Goal: Task Accomplishment & Management: Use online tool/utility

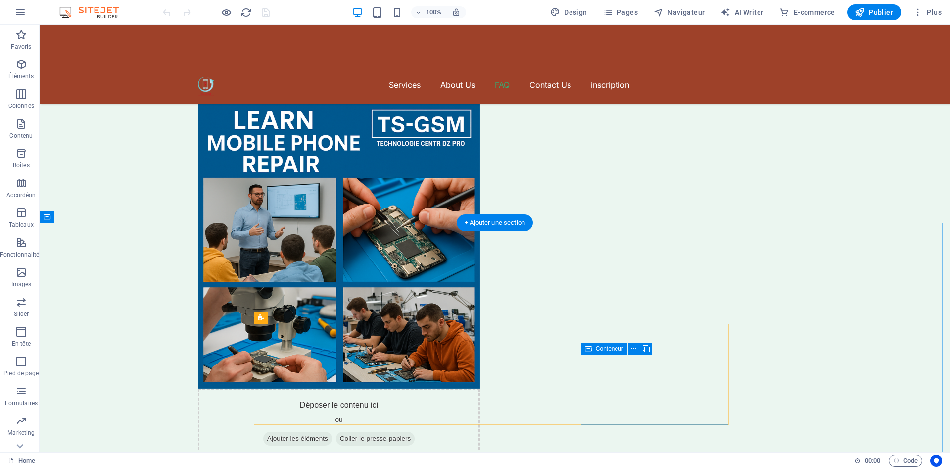
scroll to position [2920, 0]
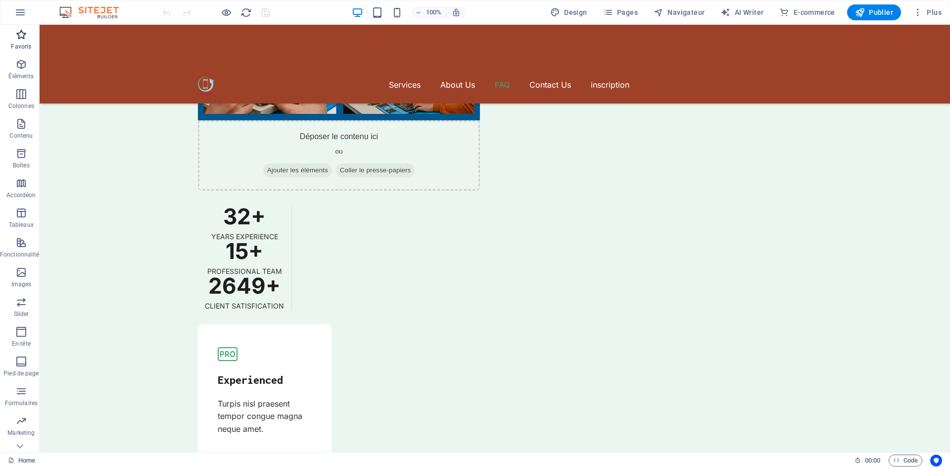
click at [21, 36] on icon "button" at bounding box center [21, 35] width 12 height 12
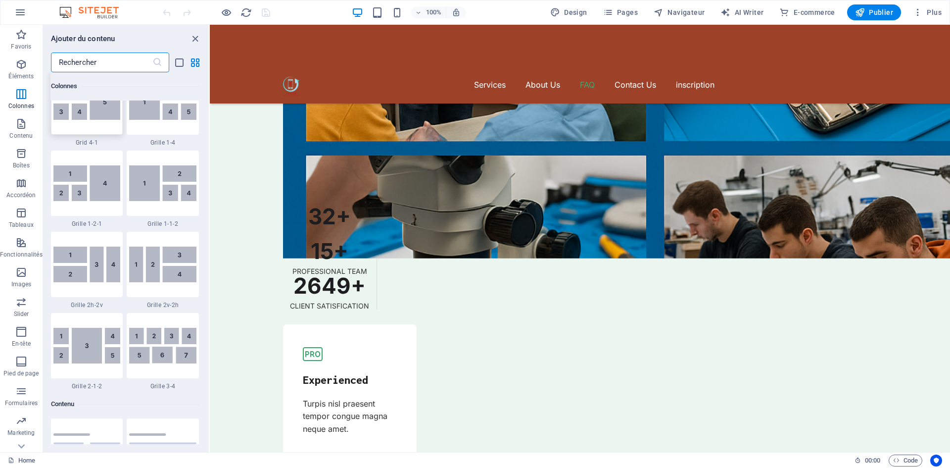
scroll to position [1534, 0]
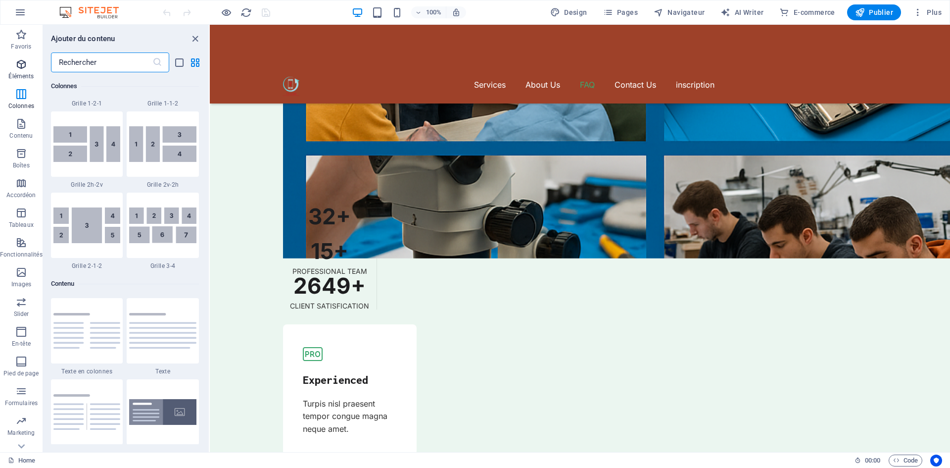
click at [29, 61] on span "Éléments" at bounding box center [21, 70] width 43 height 24
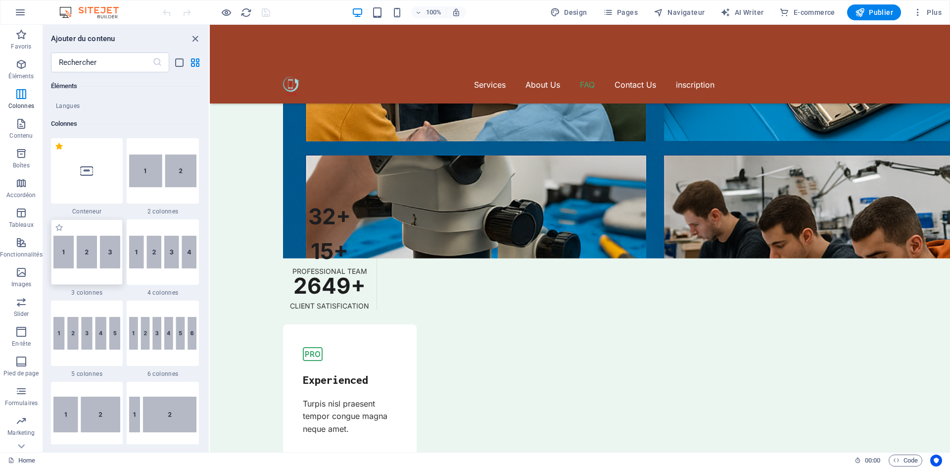
scroll to position [551, 0]
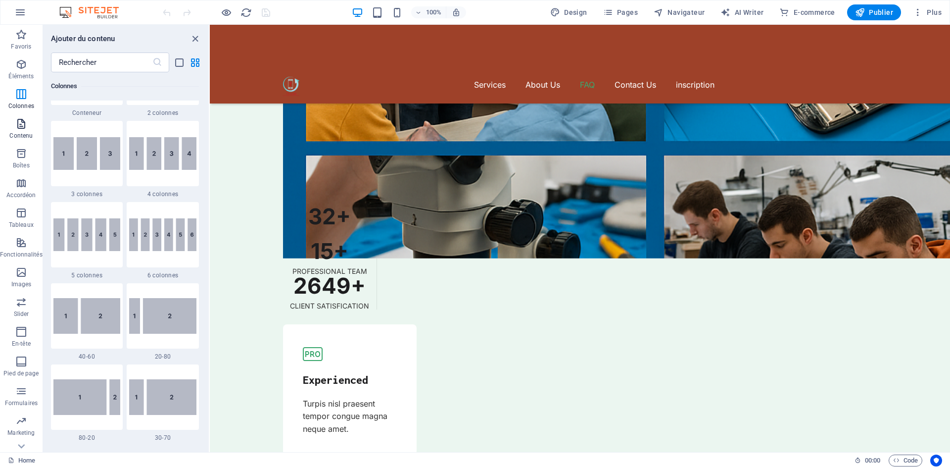
click at [24, 127] on icon "button" at bounding box center [21, 124] width 12 height 12
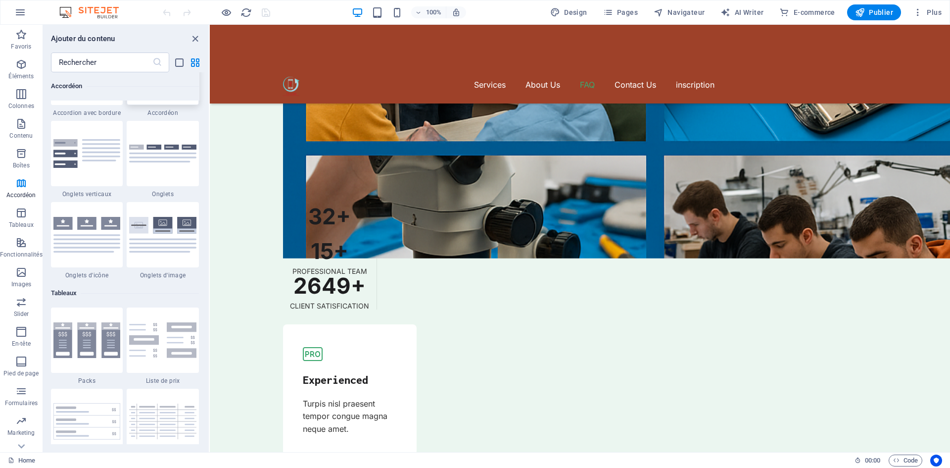
scroll to position [3167, 0]
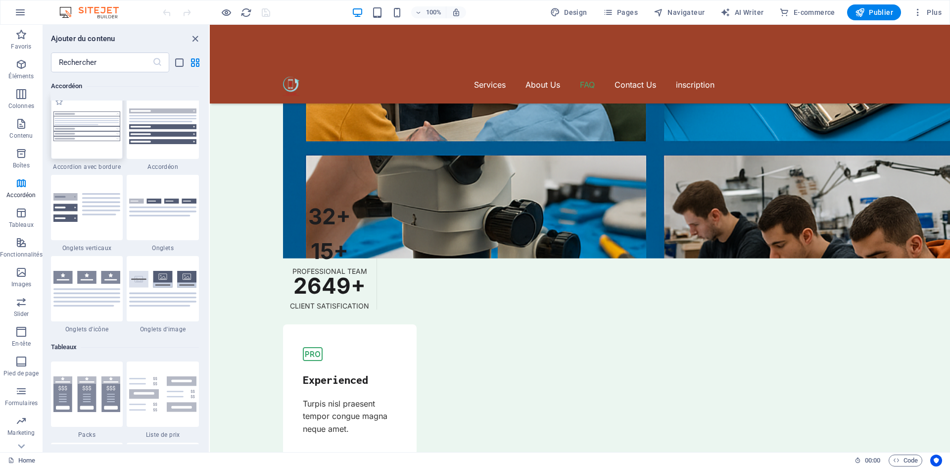
click at [94, 122] on img at bounding box center [86, 126] width 67 height 30
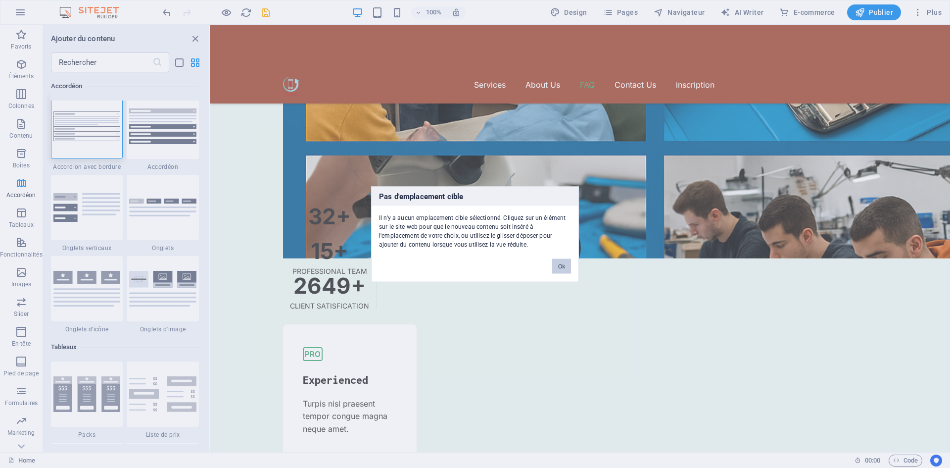
click at [552, 268] on button "Ok" at bounding box center [561, 265] width 19 height 15
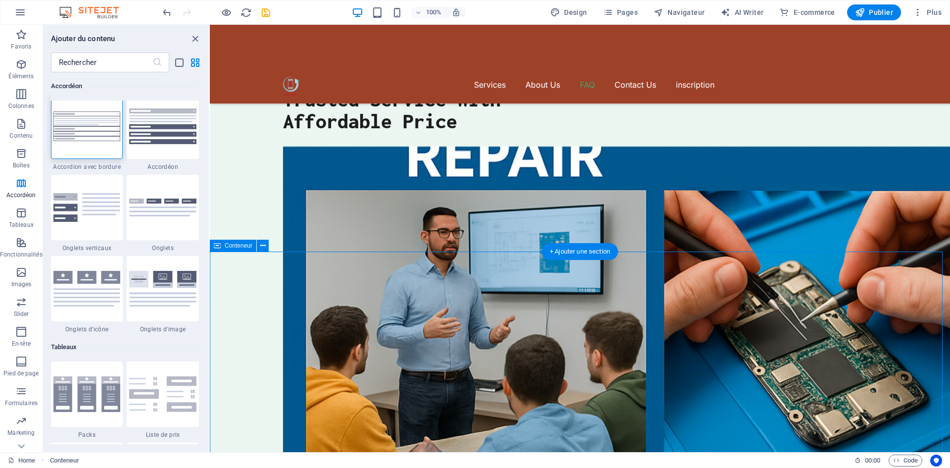
scroll to position [2475, 0]
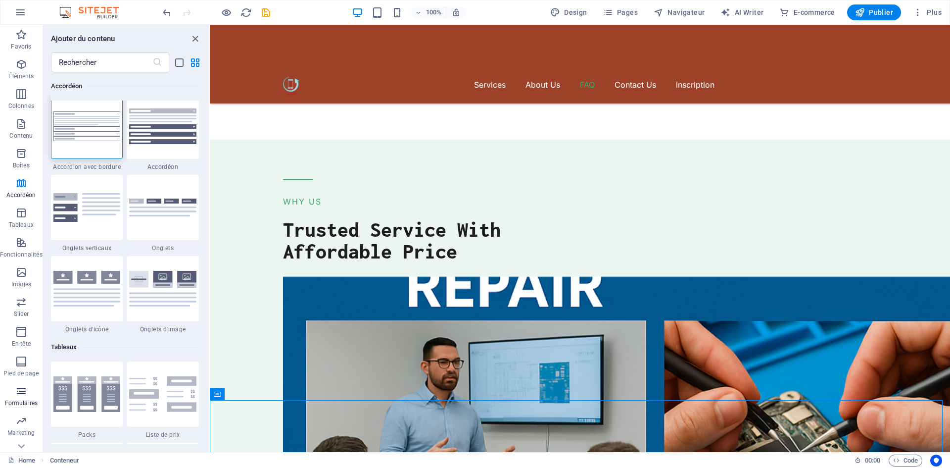
click at [27, 391] on span "Formulaires" at bounding box center [21, 397] width 43 height 24
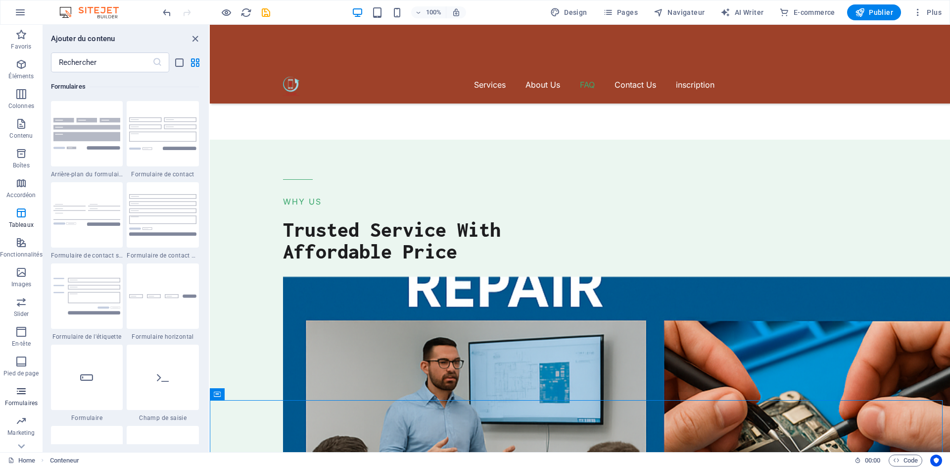
scroll to position [7226, 0]
click at [172, 280] on div at bounding box center [163, 295] width 72 height 65
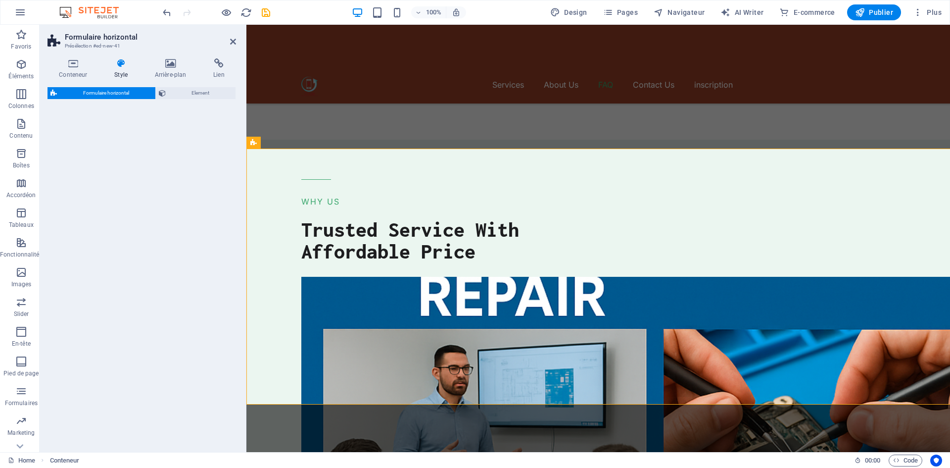
select select "rem"
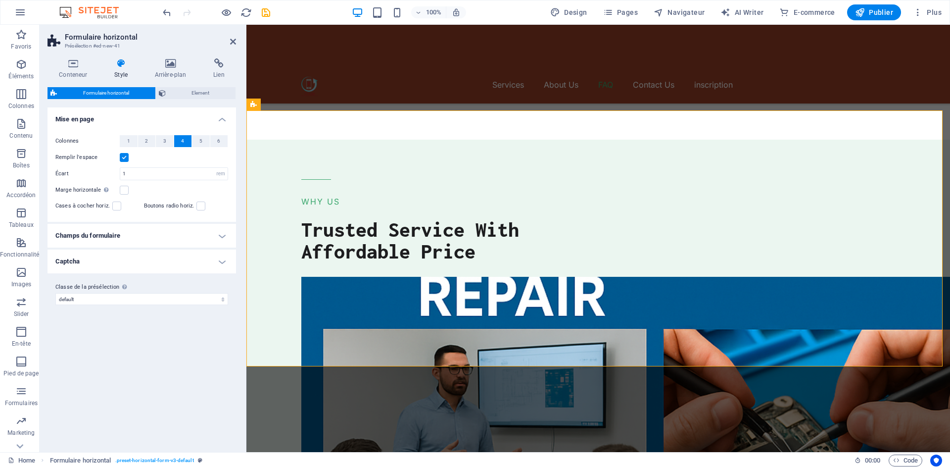
scroll to position [3045, 0]
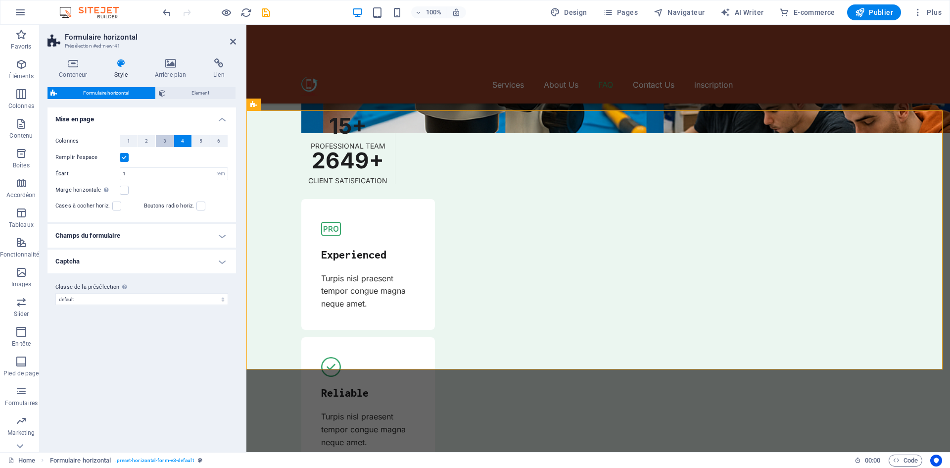
click at [158, 141] on button "3" at bounding box center [165, 141] width 18 height 12
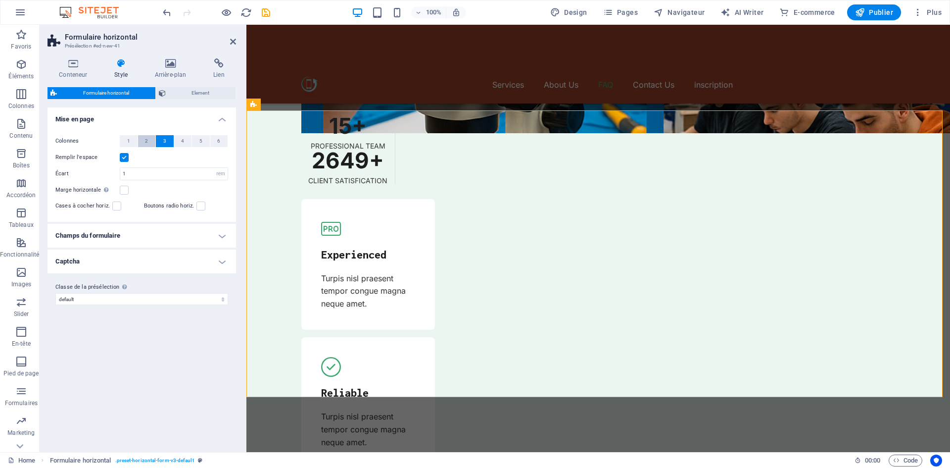
click at [142, 143] on button "2" at bounding box center [147, 141] width 18 height 12
click at [222, 144] on button "6" at bounding box center [219, 141] width 18 height 12
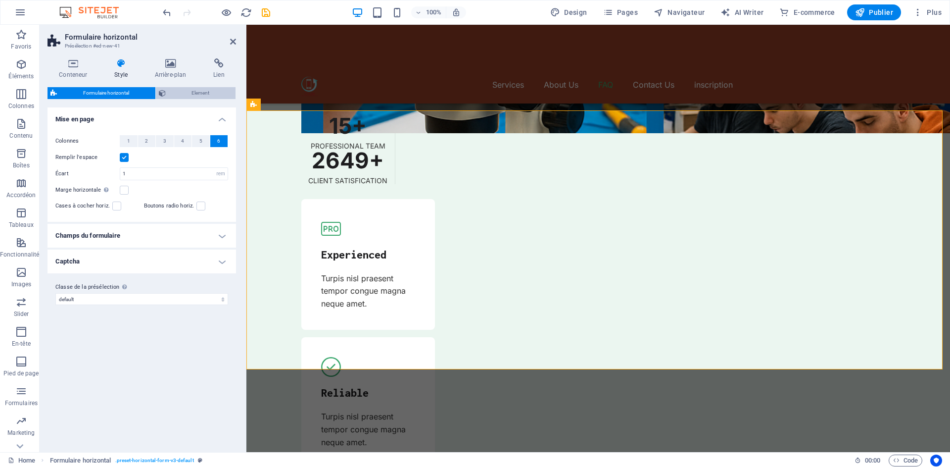
click at [205, 93] on span "Element" at bounding box center [201, 93] width 64 height 12
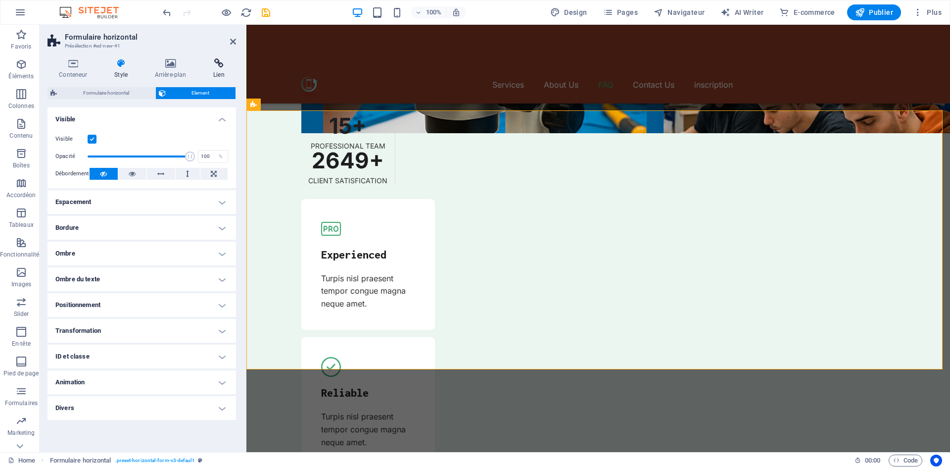
click at [218, 65] on icon at bounding box center [219, 63] width 34 height 10
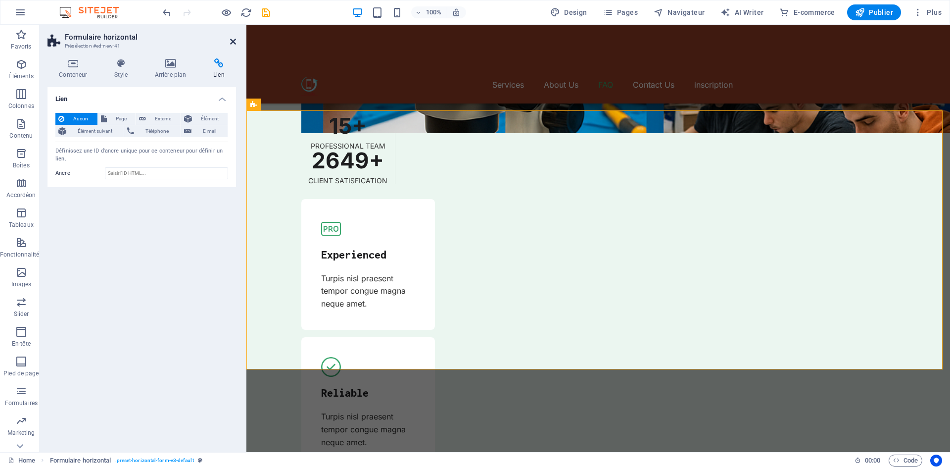
click at [234, 43] on icon at bounding box center [233, 42] width 6 height 8
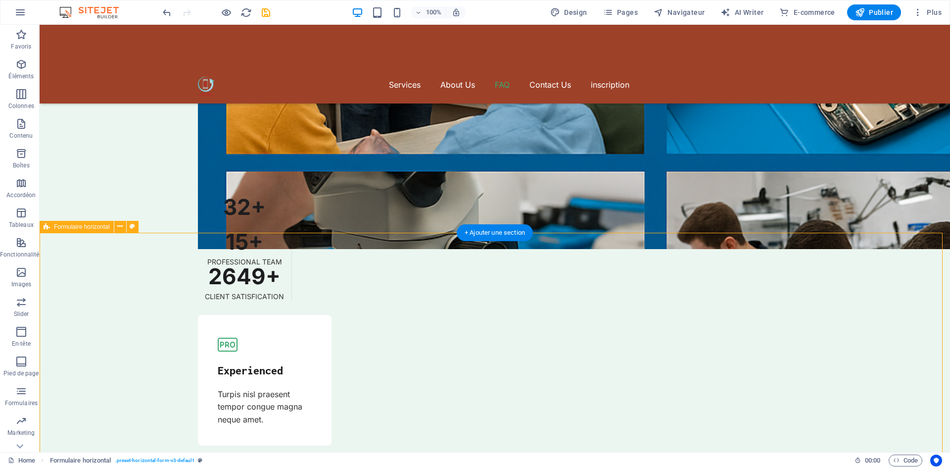
scroll to position [2923, 0]
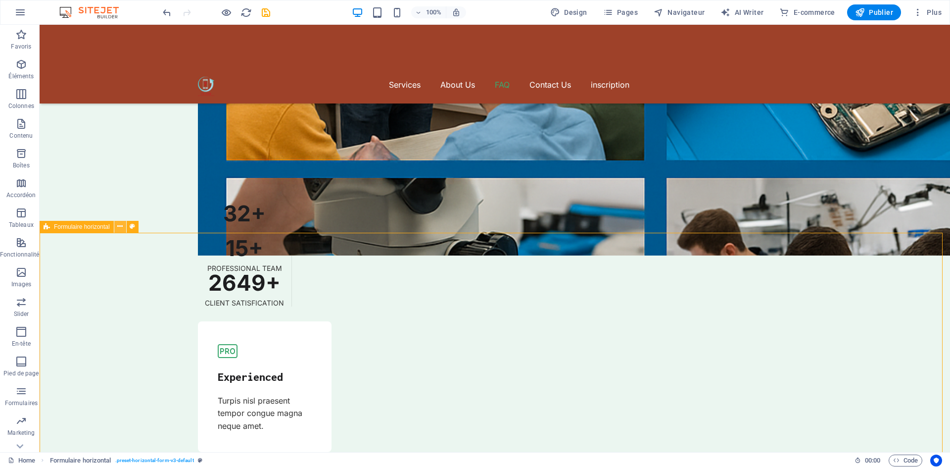
click at [123, 228] on button at bounding box center [120, 227] width 12 height 12
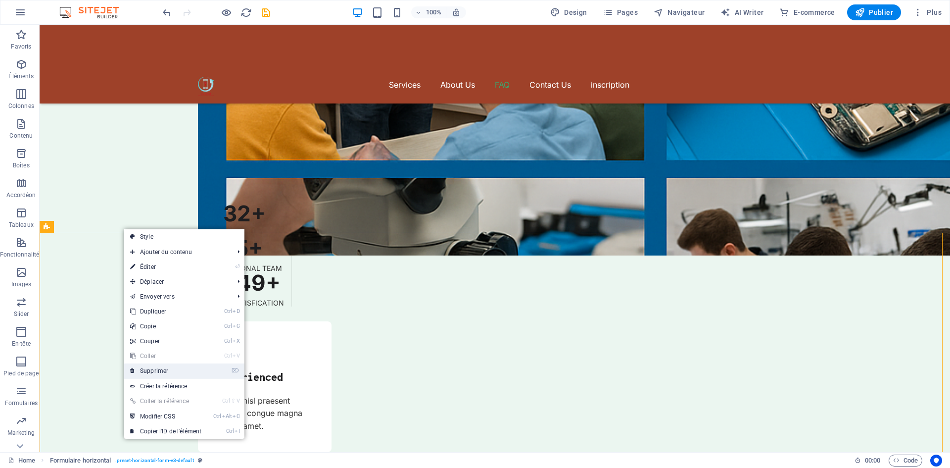
click at [163, 373] on link "⌦ Supprimer" at bounding box center [165, 370] width 83 height 15
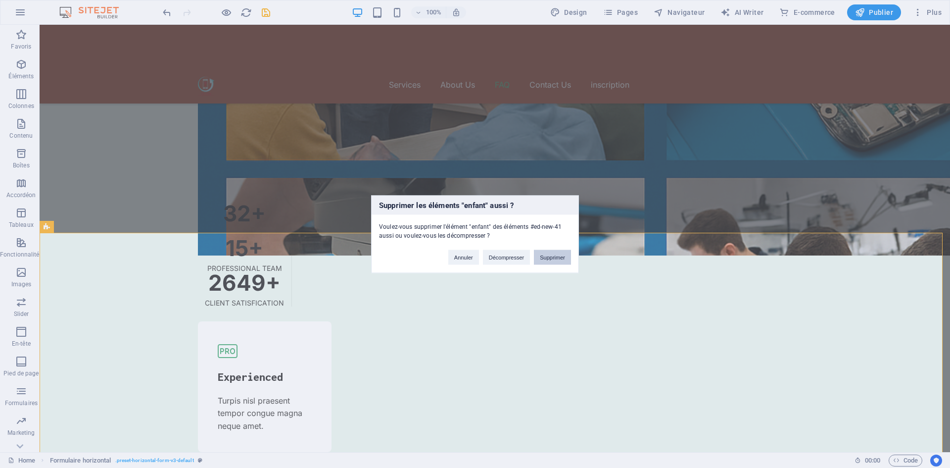
click at [537, 263] on button "Supprimer" at bounding box center [552, 256] width 37 height 15
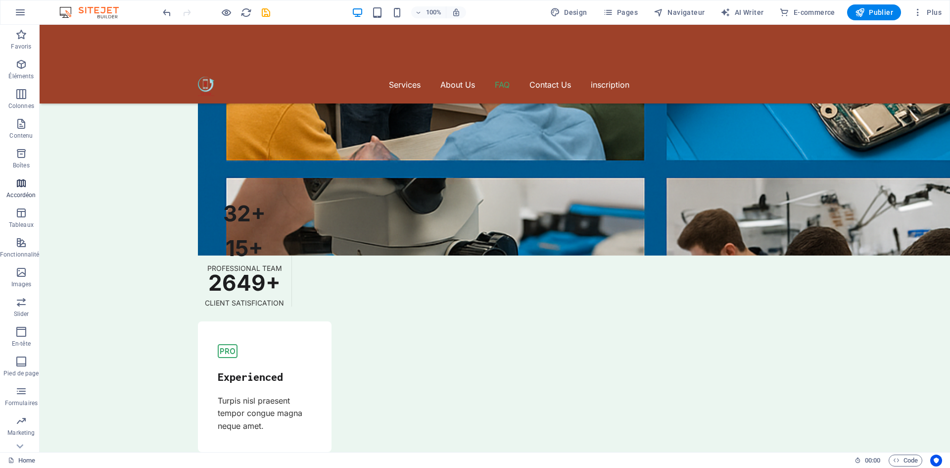
click at [25, 185] on icon "button" at bounding box center [21, 183] width 12 height 12
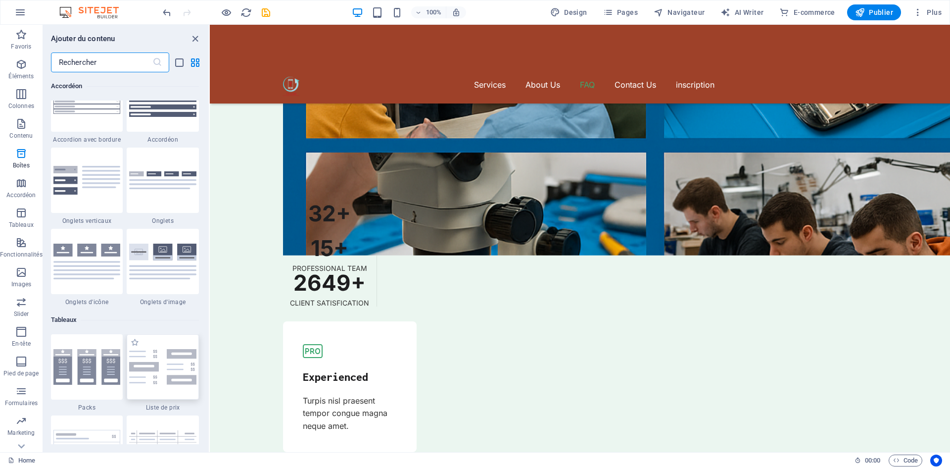
scroll to position [3259, 0]
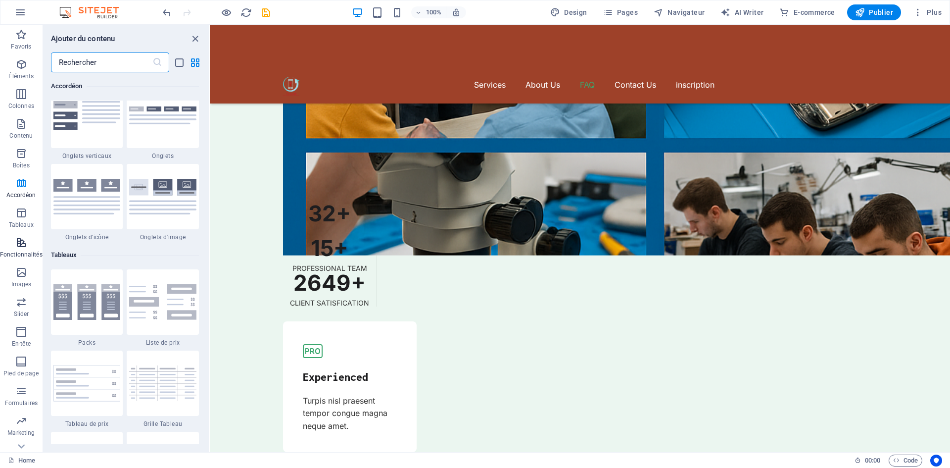
click at [23, 243] on icon "button" at bounding box center [21, 243] width 12 height 12
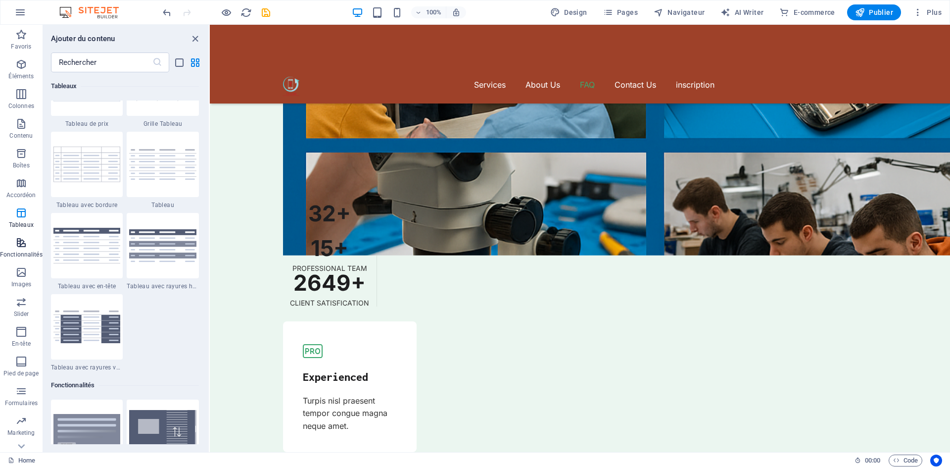
scroll to position [3858, 0]
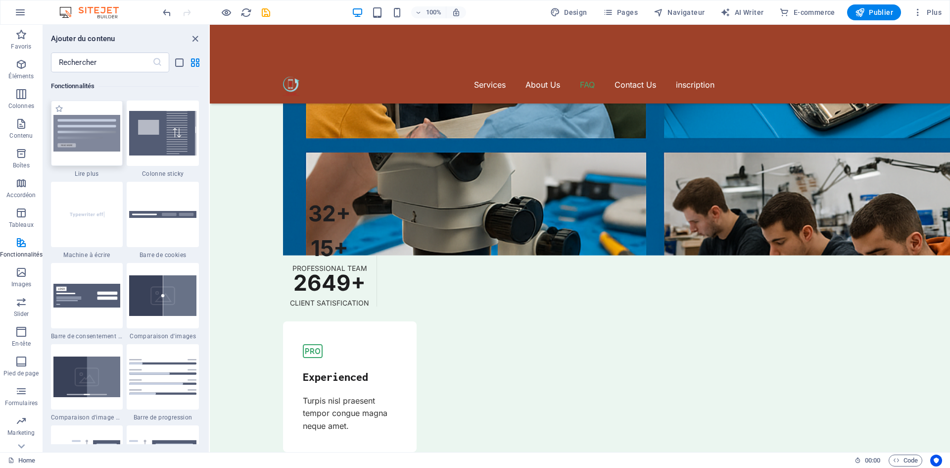
click at [109, 143] on img at bounding box center [86, 133] width 67 height 37
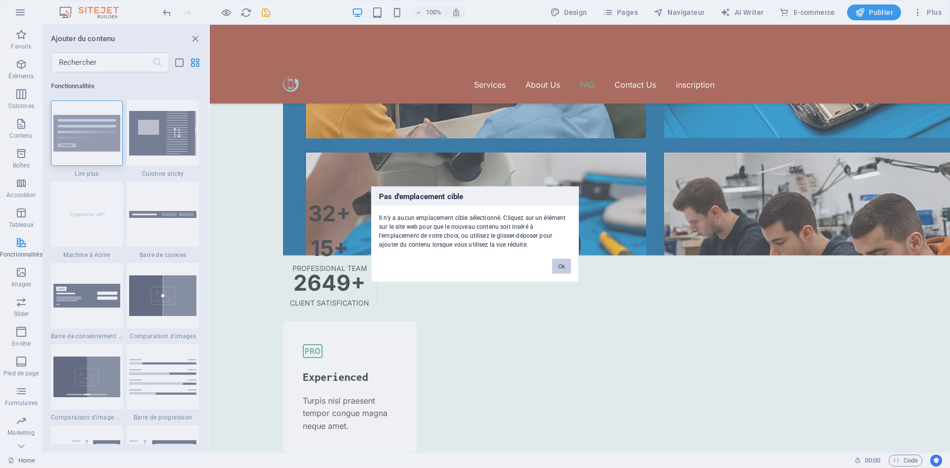
click at [566, 269] on button "Ok" at bounding box center [561, 265] width 19 height 15
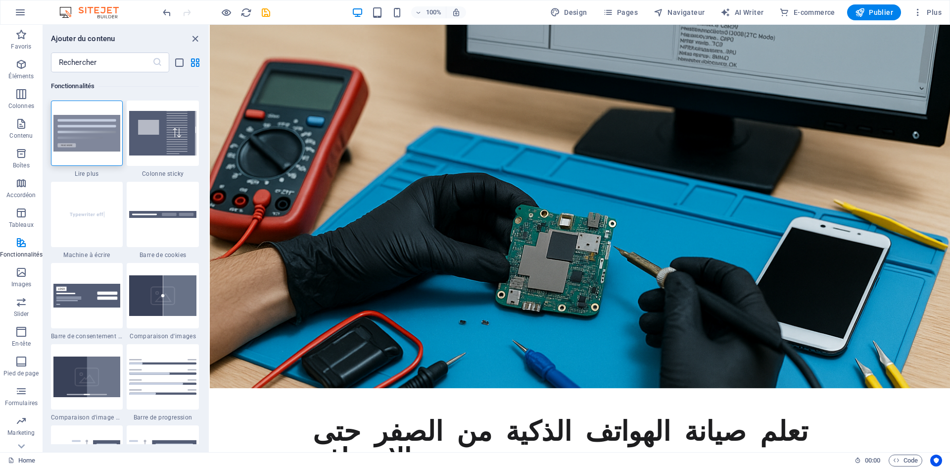
scroll to position [0, 0]
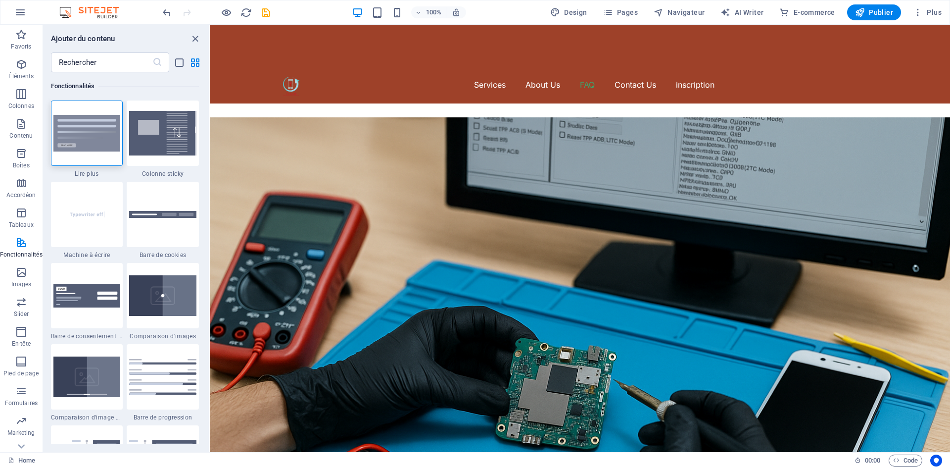
drag, startPoint x: 950, startPoint y: 366, endPoint x: 1160, endPoint y: 29, distance: 396.6
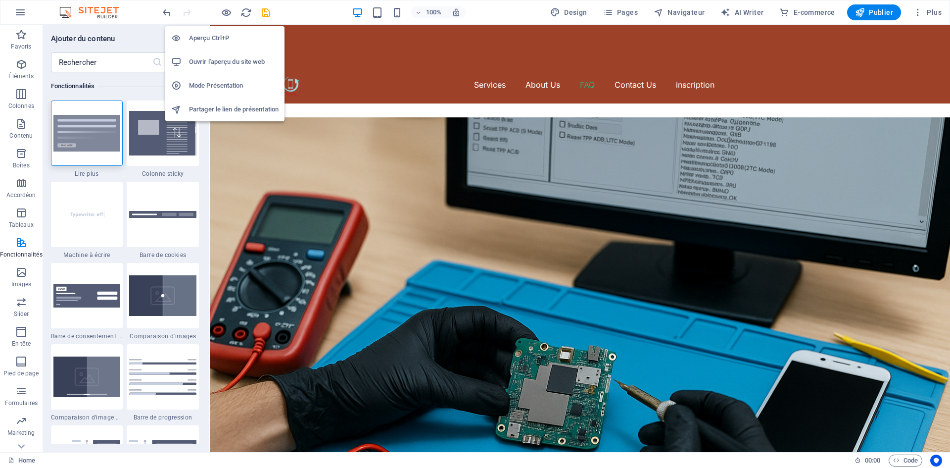
drag, startPoint x: 452, startPoint y: 146, endPoint x: 241, endPoint y: 122, distance: 213.2
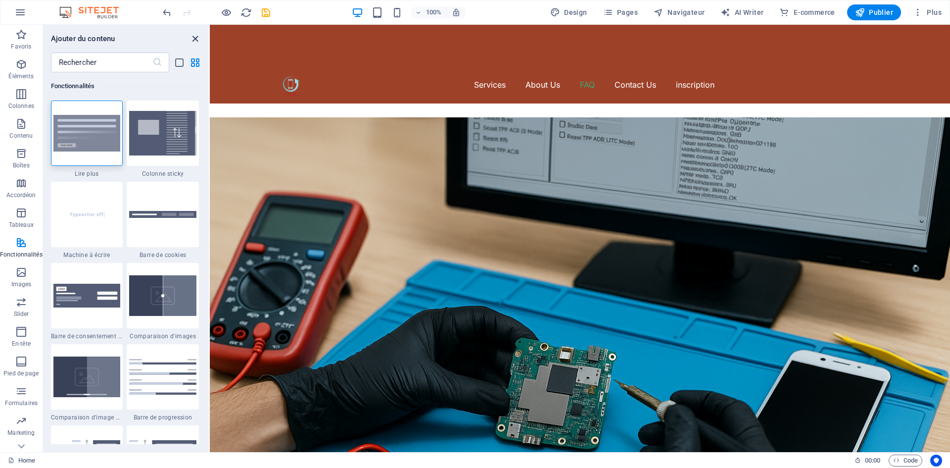
click at [193, 34] on icon "close panel" at bounding box center [195, 38] width 11 height 11
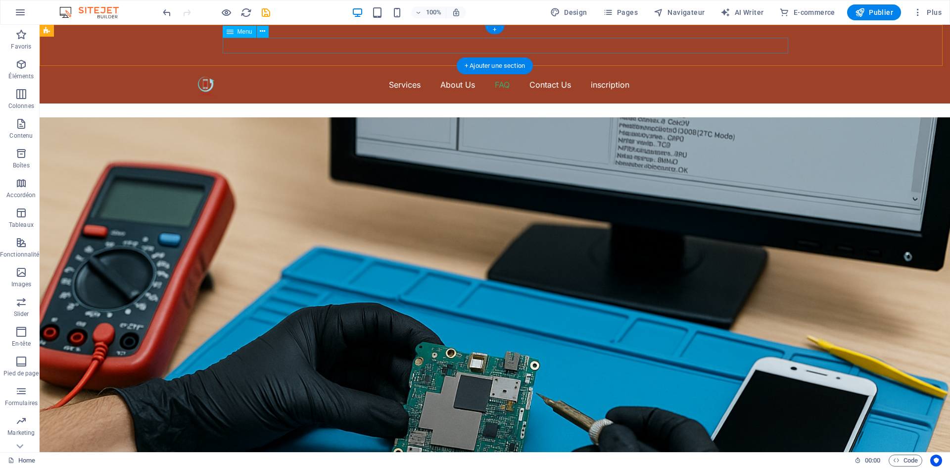
click at [497, 77] on nav "Services About Us FAQ Contact Us inscription" at bounding box center [495, 85] width 594 height 16
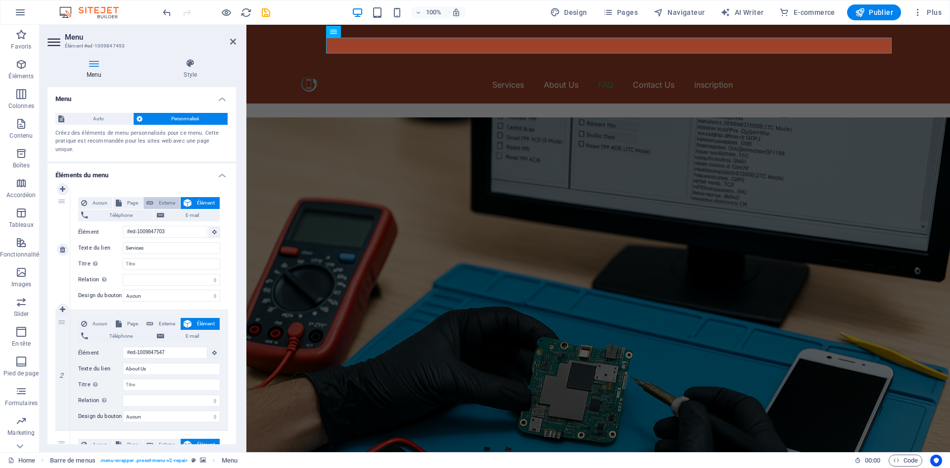
click at [157, 197] on span "Externe" at bounding box center [166, 203] width 21 height 12
select select "blank"
select select
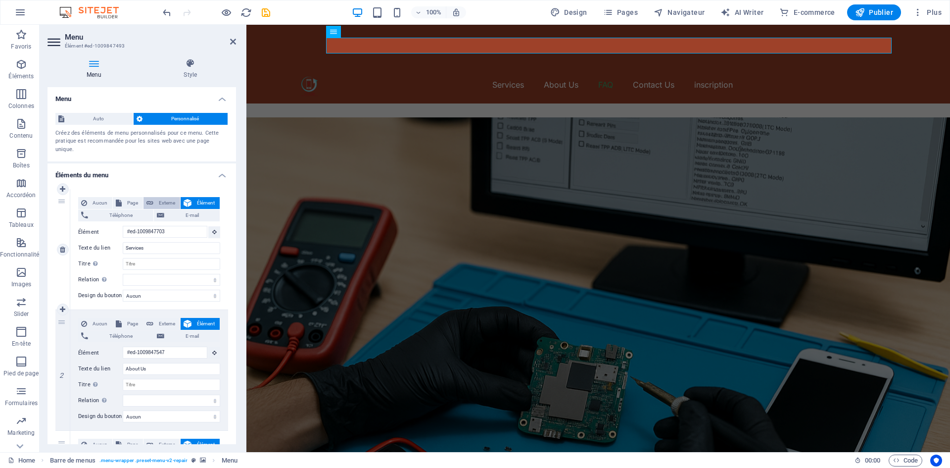
select select
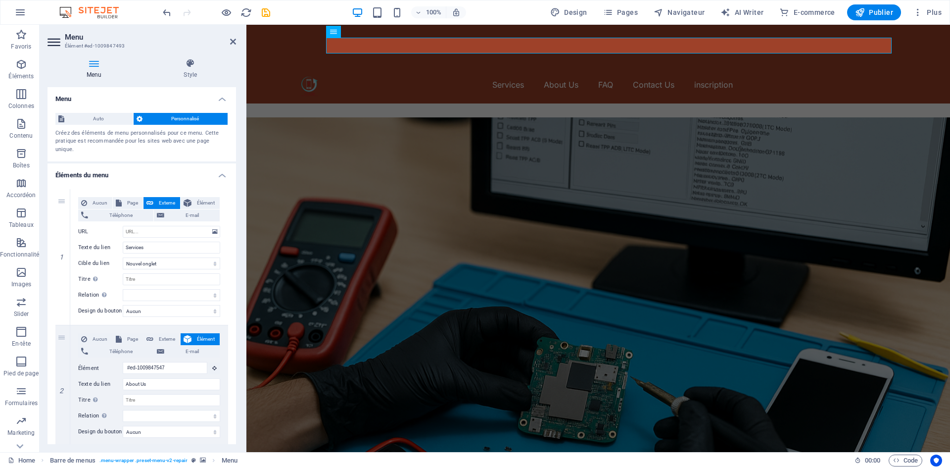
click at [237, 39] on aside "Menu Élément #ed-1009847493 Menu Style Menu Auto Personnalisé Créez des élément…" at bounding box center [143, 238] width 207 height 427
click at [232, 40] on icon at bounding box center [233, 42] width 6 height 8
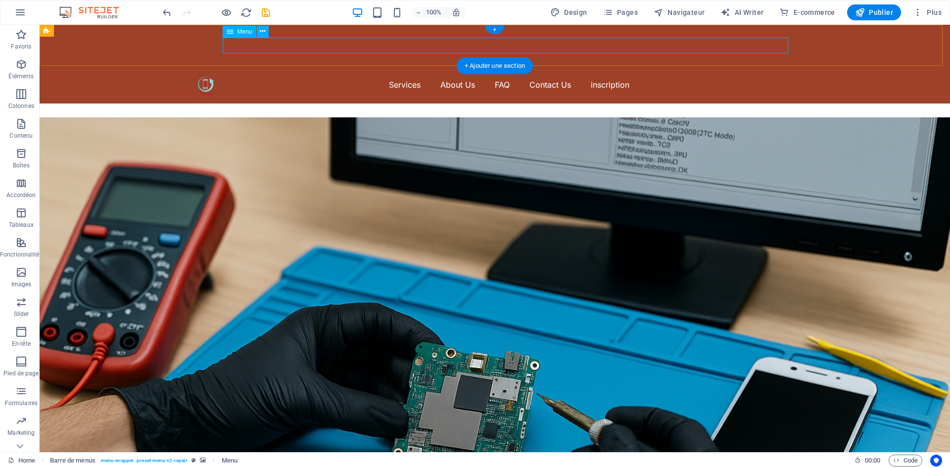
click at [501, 77] on nav "Services About Us FAQ Contact Us inscription" at bounding box center [495, 85] width 594 height 16
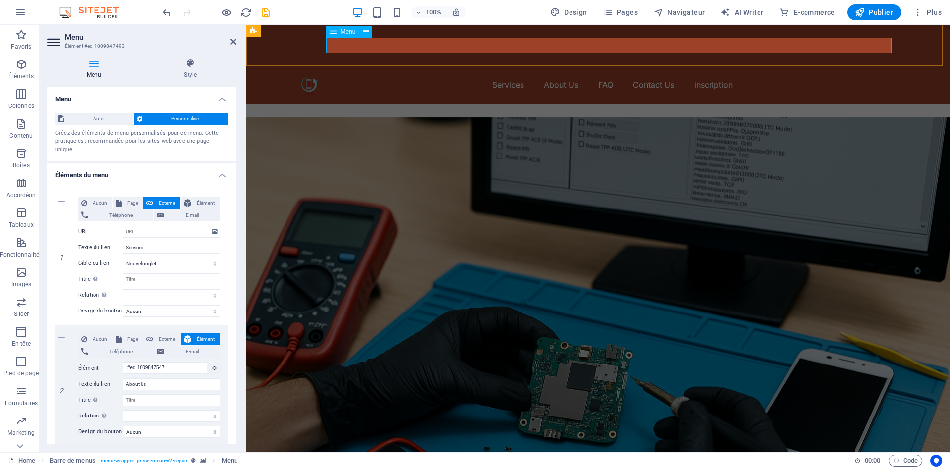
click at [597, 77] on nav "Services About Us FAQ Contact Us inscription" at bounding box center [598, 85] width 594 height 16
click at [236, 42] on icon at bounding box center [233, 42] width 6 height 8
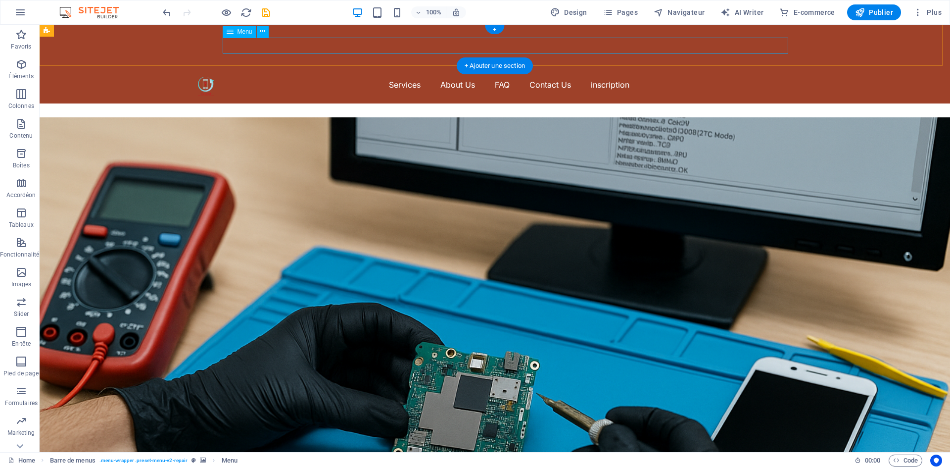
click at [353, 77] on nav "Services About Us FAQ Contact Us inscription" at bounding box center [495, 85] width 594 height 16
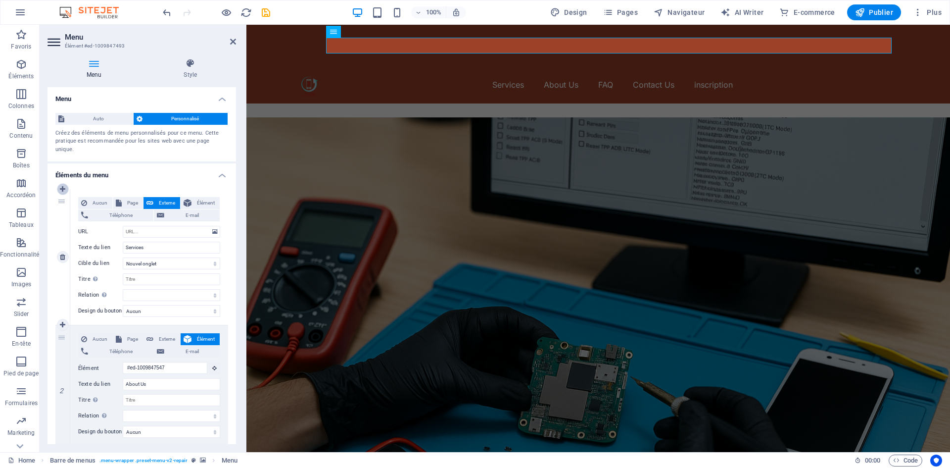
click at [63, 186] on icon at bounding box center [62, 189] width 5 height 7
select select
type input "Services"
select select "blank"
select select
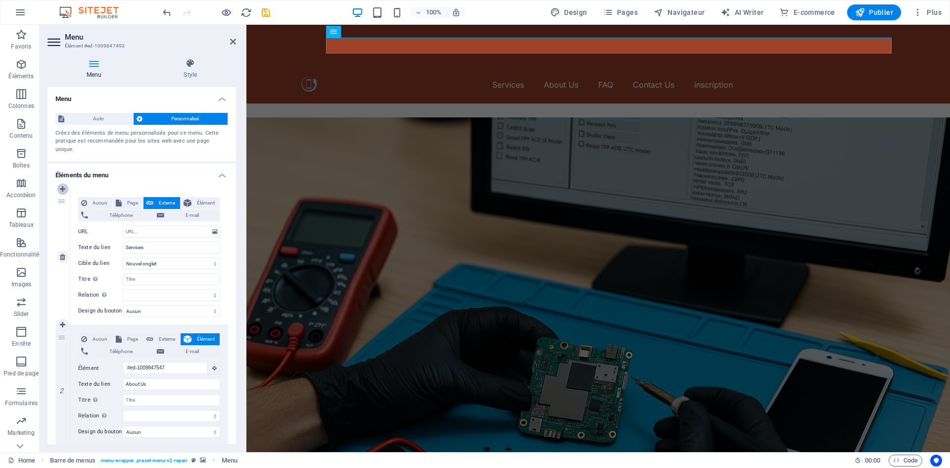
type input "#ed-1009847547"
type input "About Us"
select select
type input "#ed-1009847880"
type input "FAQ"
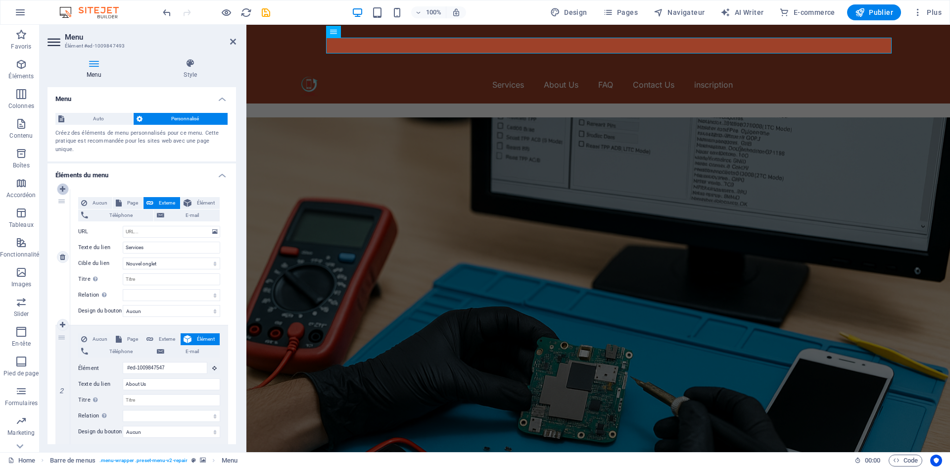
select select
type input "#ed-1009848234"
type input "Contact Us"
select select
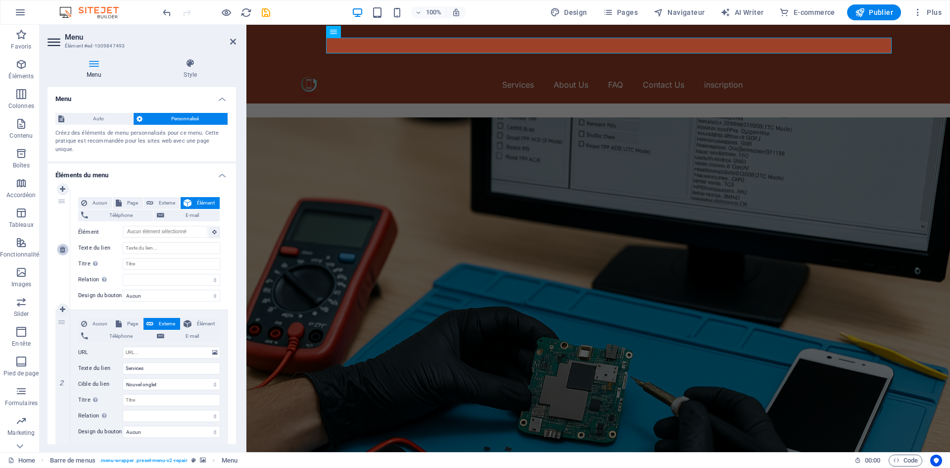
click at [65, 246] on icon at bounding box center [62, 249] width 5 height 7
type input "Services"
select select "blank"
select select
type input "#ed-1009847547"
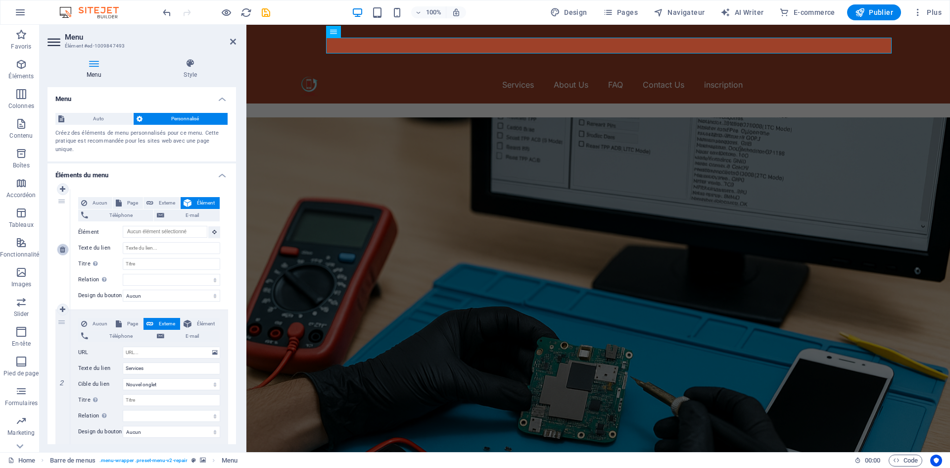
type input "About Us"
select select
type input "#ed-1009847880"
type input "FAQ"
select select
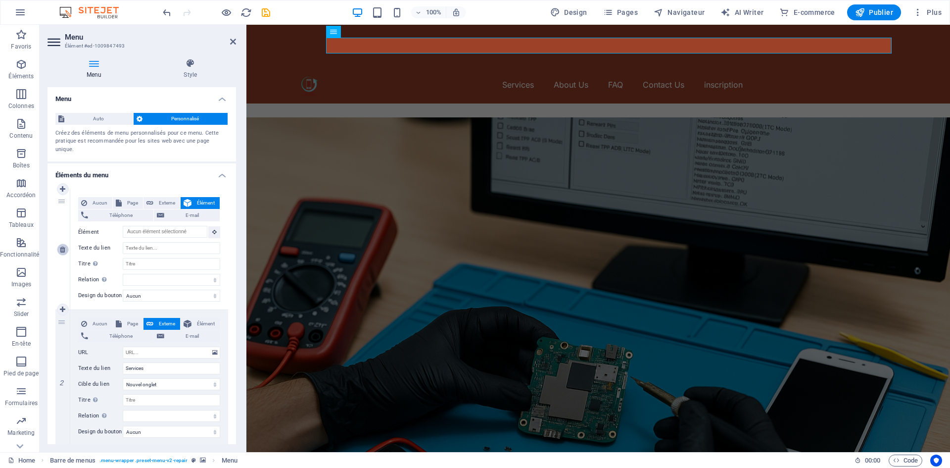
type input "#ed-1009848234"
type input "Contact Us"
select select
type input "[URL][DOMAIN_NAME]"
type input "inscription"
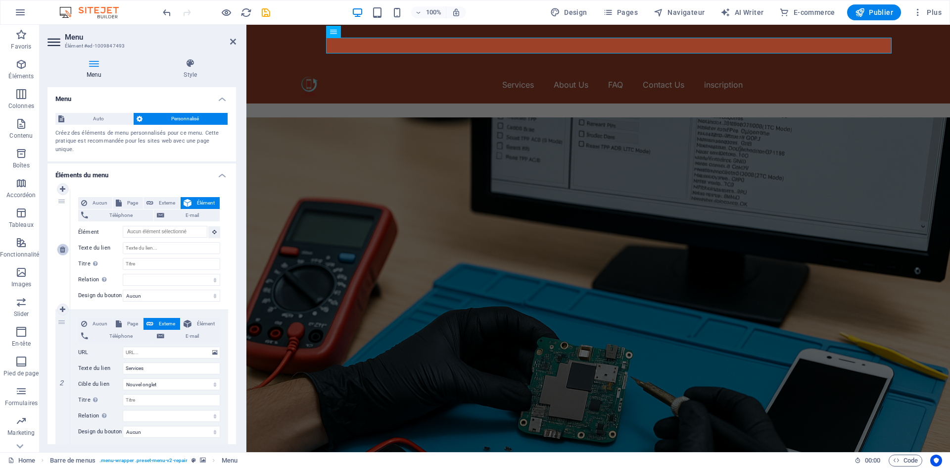
select select "blank"
select select
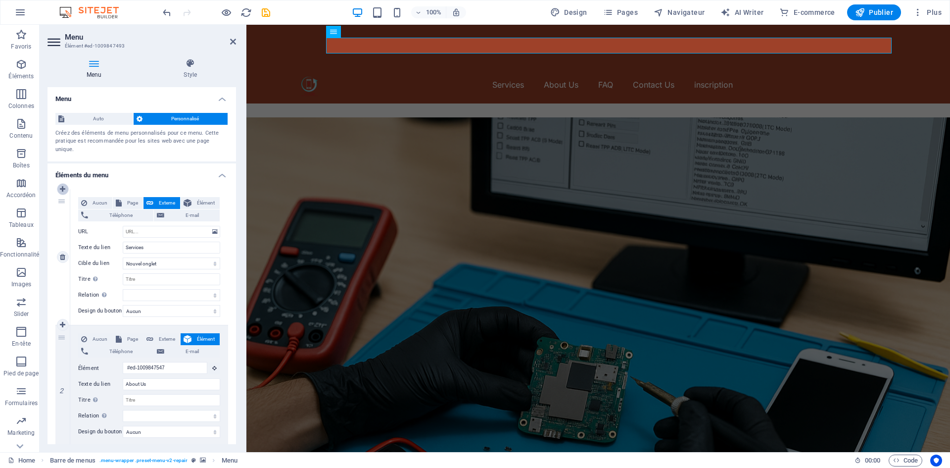
click at [64, 186] on icon at bounding box center [62, 189] width 5 height 7
select select
type input "Services"
select select "blank"
select select
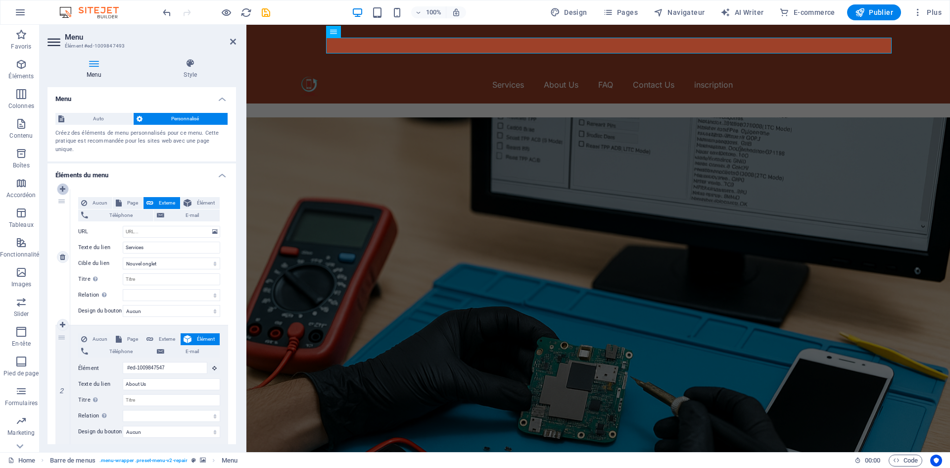
type input "#ed-1009847547"
type input "About Us"
select select
type input "#ed-1009847880"
type input "FAQ"
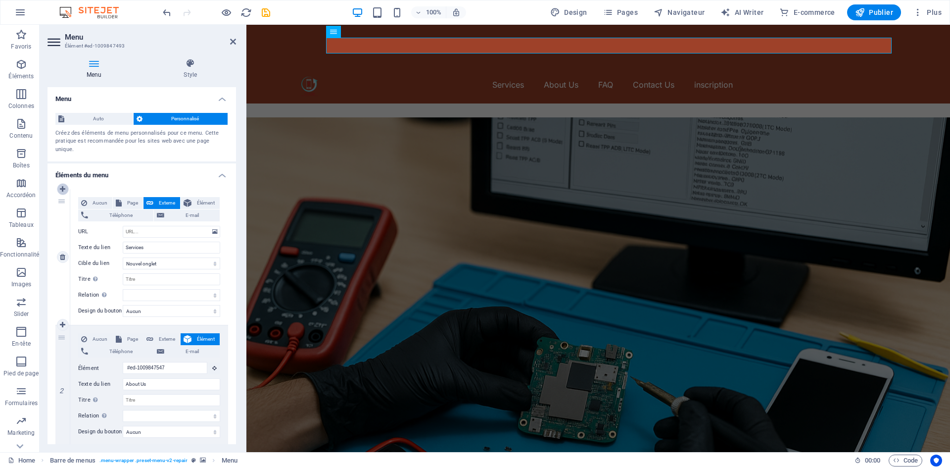
select select
type input "#ed-1009848234"
type input "Contact Us"
select select
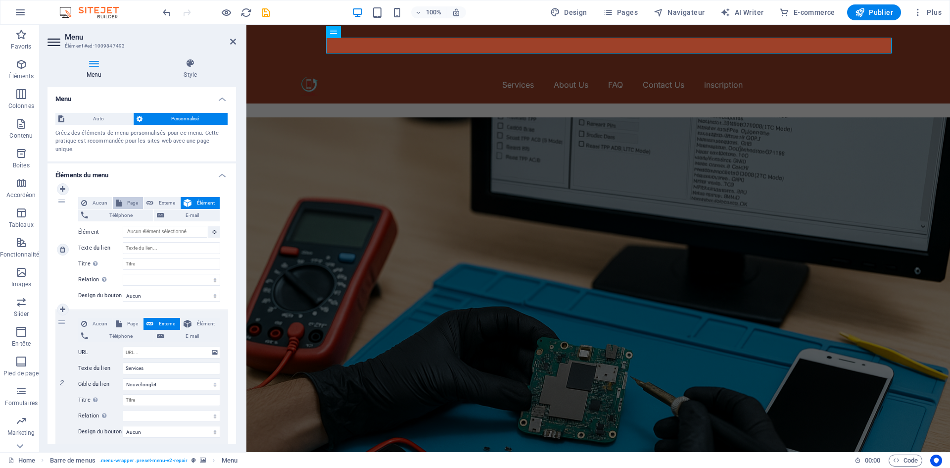
click at [122, 197] on button "Page" at bounding box center [128, 203] width 30 height 12
select select
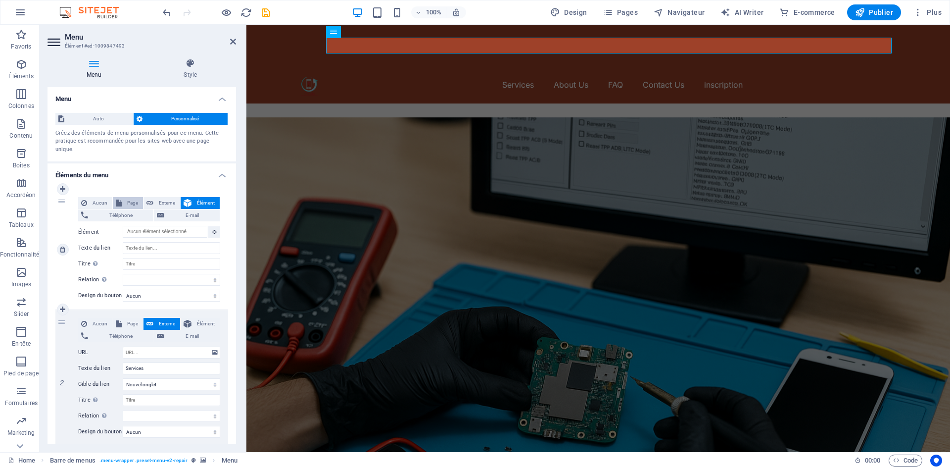
select select
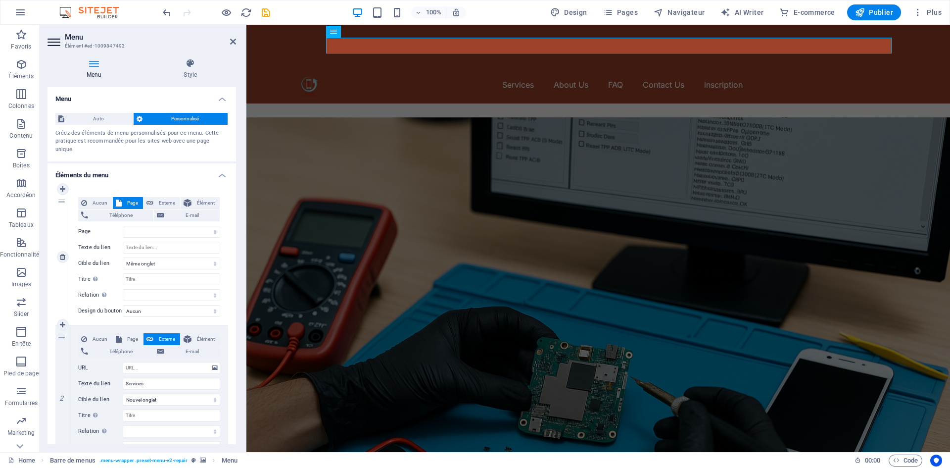
click at [138, 217] on div "Aucun Page Externe Élément Téléphone E-mail Page Home Blog Subpage Legal Notice…" at bounding box center [149, 249] width 142 height 104
click at [149, 232] on div "Aucun Page Externe Élément Téléphone E-mail Page Home Blog Subpage Legal Notice…" at bounding box center [149, 249] width 142 height 104
click at [154, 226] on select "Home Blog Subpage Legal Notice Privacy Home Home" at bounding box center [172, 232] width 98 height 12
click at [148, 217] on div "Aucun Page Externe Élément Téléphone E-mail Page Home Blog Subpage Legal Notice…" at bounding box center [149, 249] width 142 height 104
click at [156, 257] on select "Nouvel onglet Même onglet Superposition" at bounding box center [172, 263] width 98 height 12
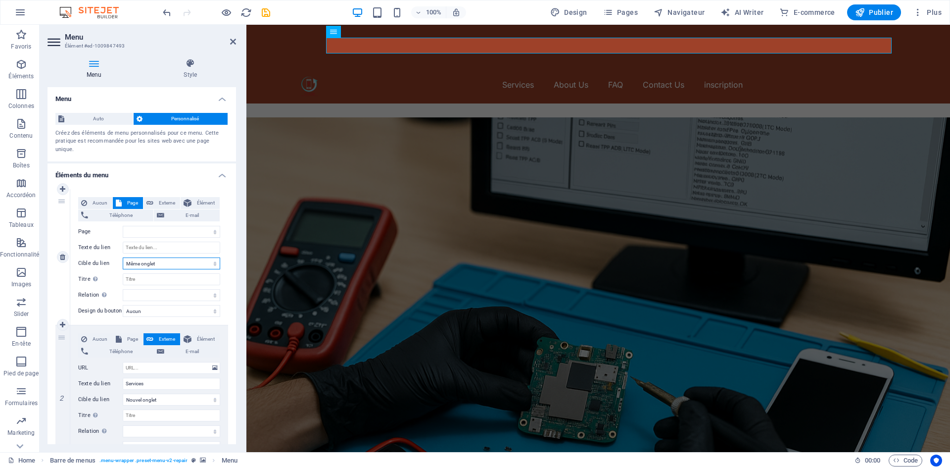
click at [157, 257] on select "Nouvel onglet Même onglet Superposition" at bounding box center [172, 263] width 98 height 12
click at [108, 209] on span "Téléphone" at bounding box center [120, 215] width 59 height 12
select select
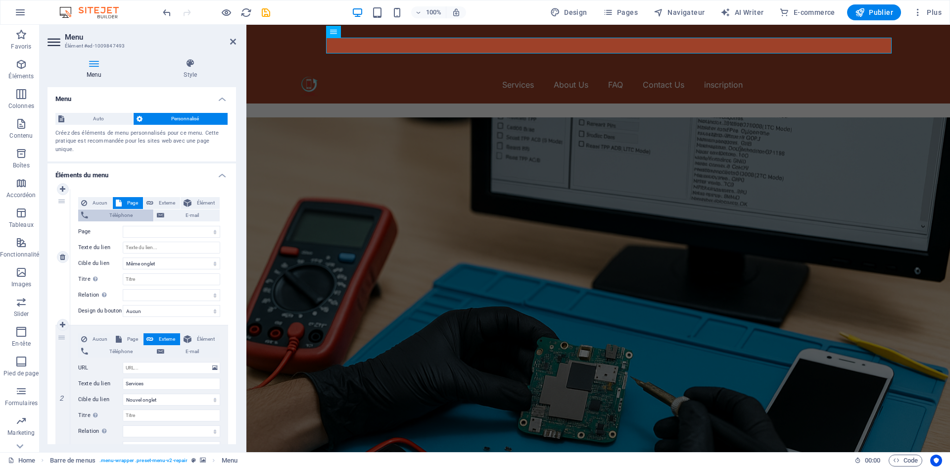
select select
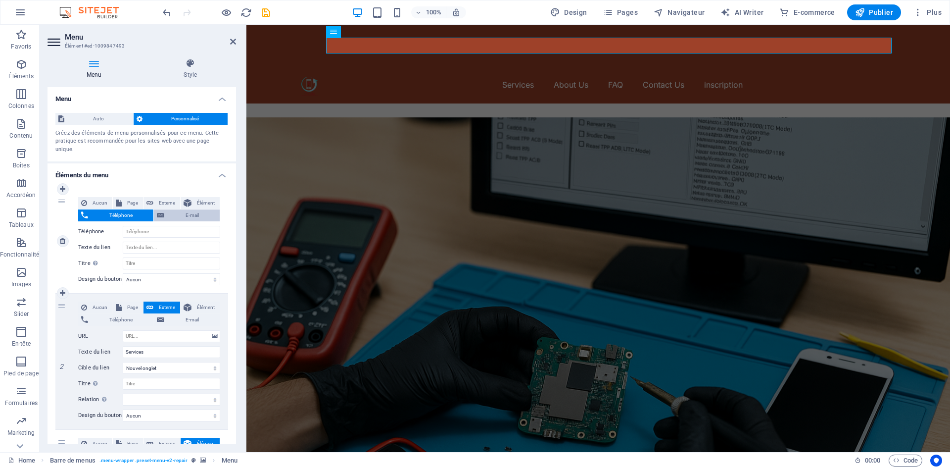
click at [168, 209] on span "E-mail" at bounding box center [191, 215] width 49 height 12
select select
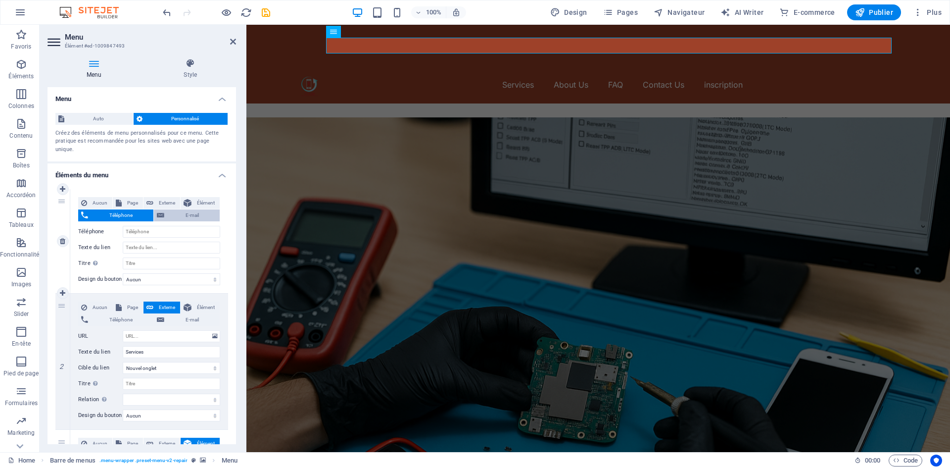
select select
click at [192, 197] on button "Élément" at bounding box center [200, 203] width 39 height 12
select select
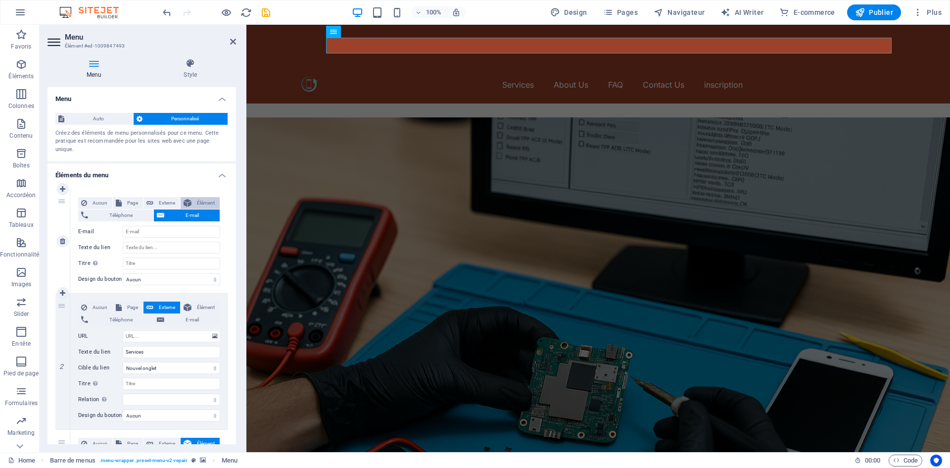
select select
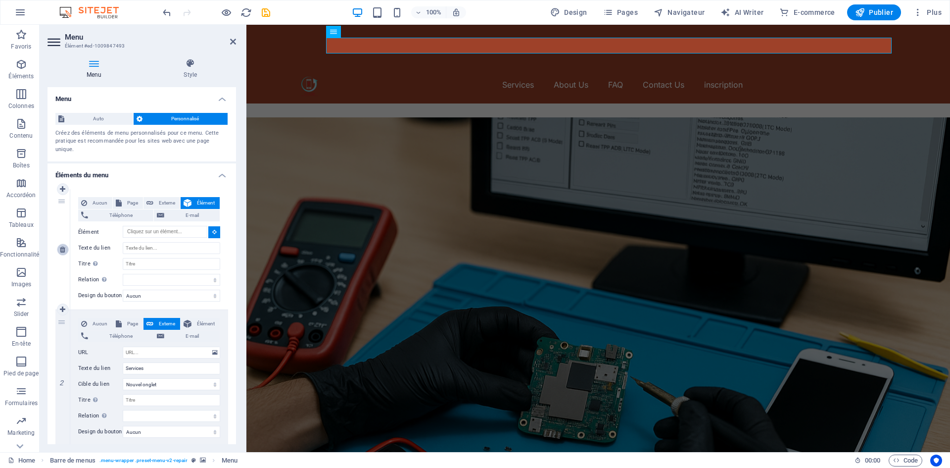
click at [64, 246] on icon at bounding box center [62, 249] width 5 height 7
type input "Services"
select select "blank"
select select
type input "#ed-1009847547"
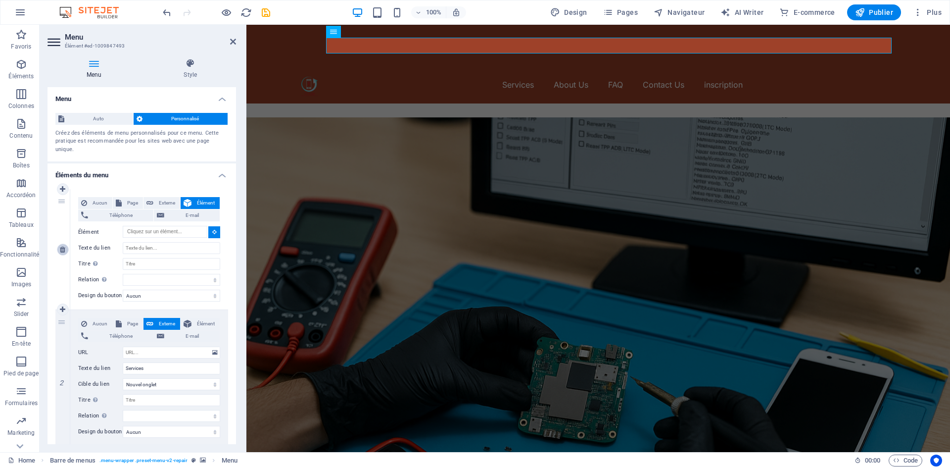
type input "About Us"
select select
type input "#ed-1009847880"
type input "FAQ"
select select
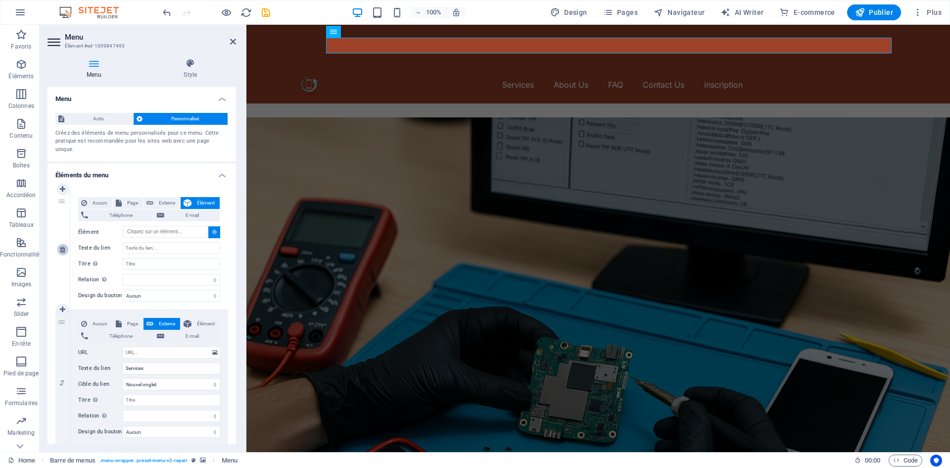
type input "#ed-1009848234"
type input "Contact Us"
select select
type input "[URL][DOMAIN_NAME]"
type input "inscription"
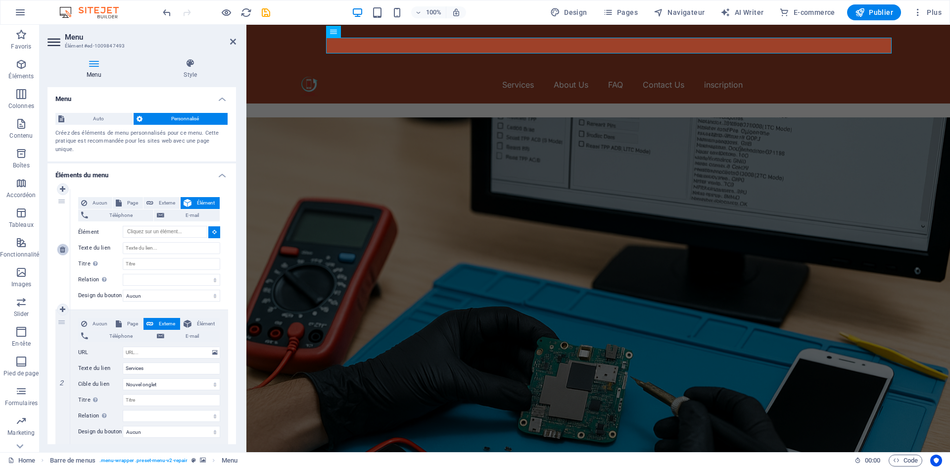
select select "blank"
select select
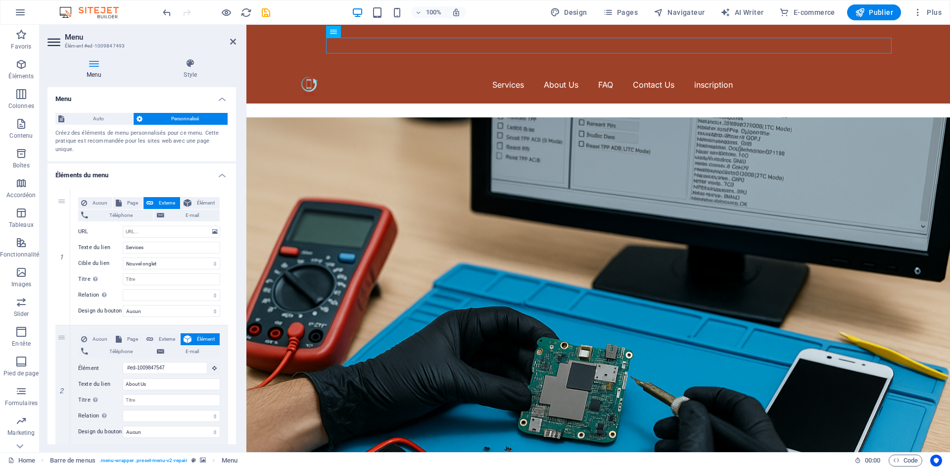
click at [231, 47] on header "Menu Élément #ed-1009847493" at bounding box center [142, 38] width 189 height 26
drag, startPoint x: 232, startPoint y: 43, endPoint x: 194, endPoint y: 18, distance: 45.4
click at [232, 43] on icon at bounding box center [233, 42] width 6 height 8
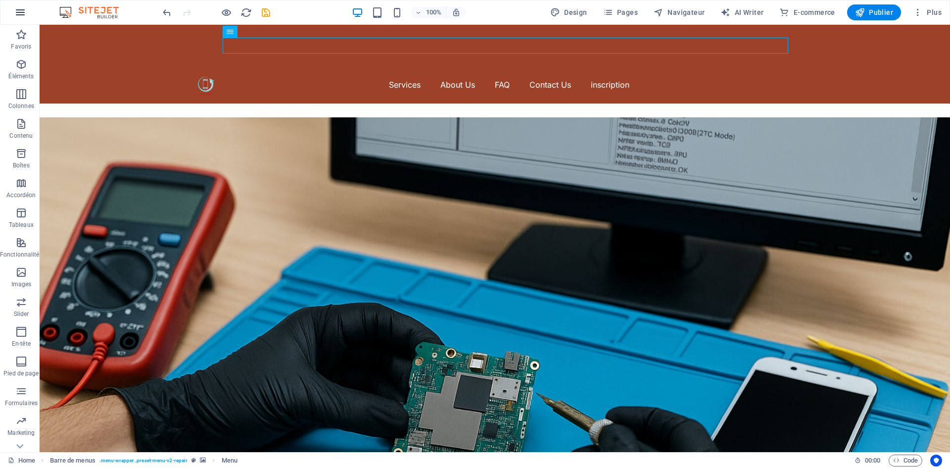
click at [23, 14] on icon "button" at bounding box center [20, 12] width 12 height 12
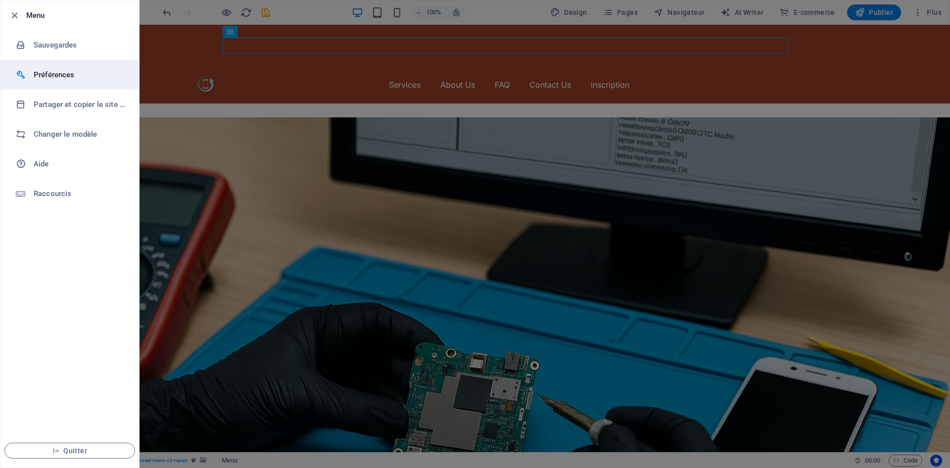
click at [58, 71] on h6 "Préférences" at bounding box center [80, 75] width 92 height 12
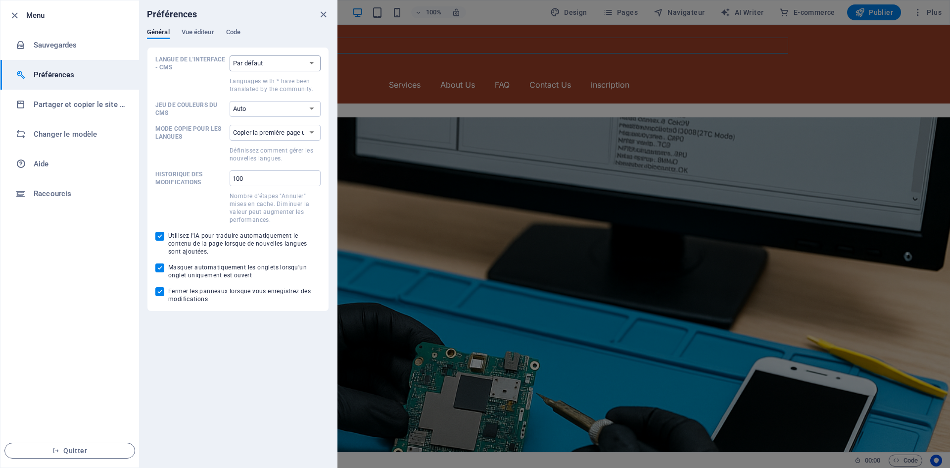
click at [281, 63] on select "Par défaut Deutsch English Español Suomi* Français Magyar Italiano Nederlands P…" at bounding box center [275, 63] width 91 height 16
click at [203, 29] on span "Vue éditeur" at bounding box center [198, 33] width 33 height 14
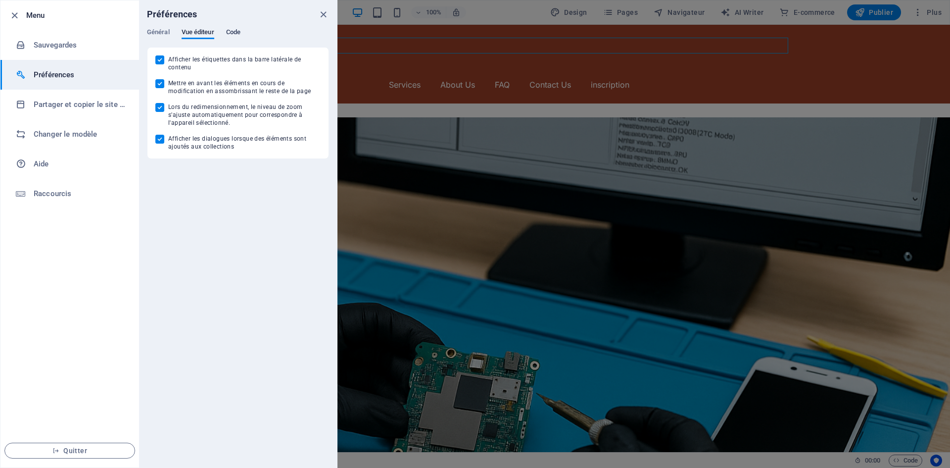
click at [230, 28] on span "Code" at bounding box center [233, 33] width 14 height 14
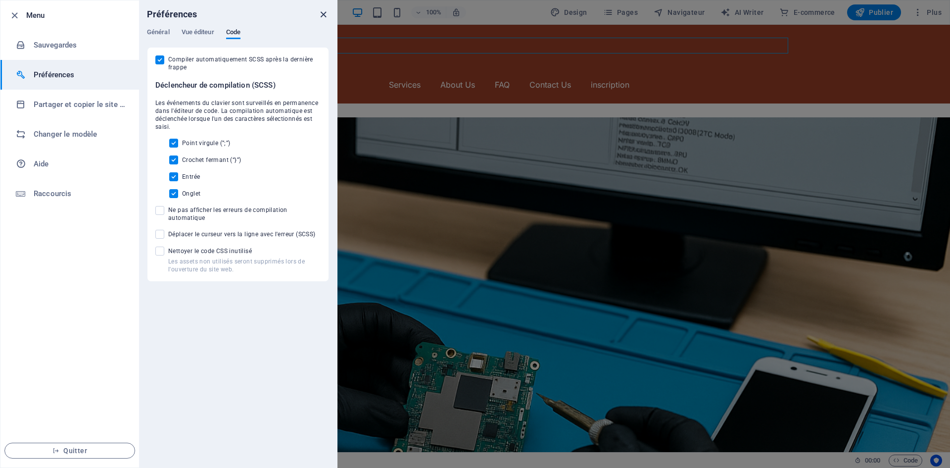
click at [322, 9] on icon "close" at bounding box center [323, 14] width 11 height 11
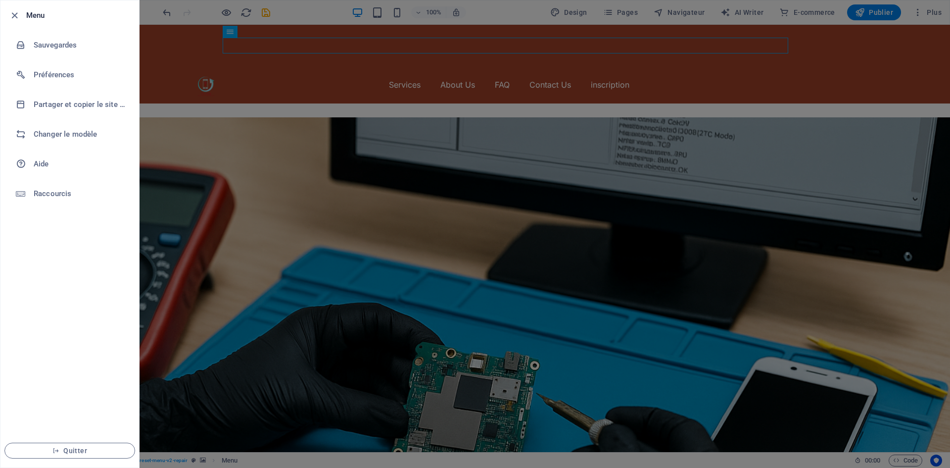
click at [185, 134] on div at bounding box center [475, 234] width 950 height 468
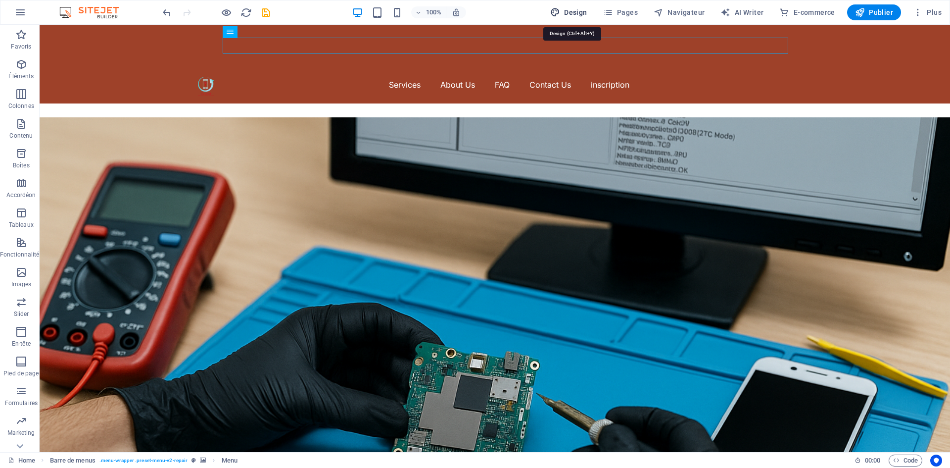
click at [570, 15] on span "Design" at bounding box center [568, 12] width 37 height 10
select select "px"
select select "400"
select select "px"
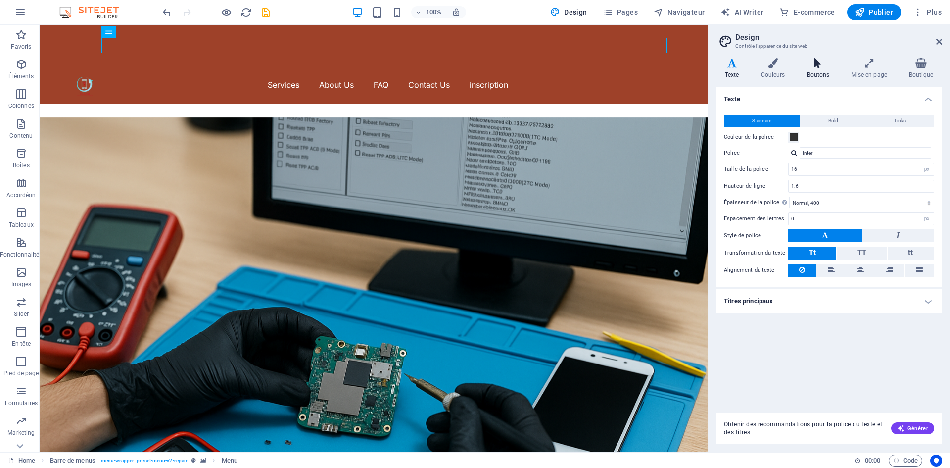
click at [822, 73] on h4 "Boutons" at bounding box center [820, 68] width 45 height 21
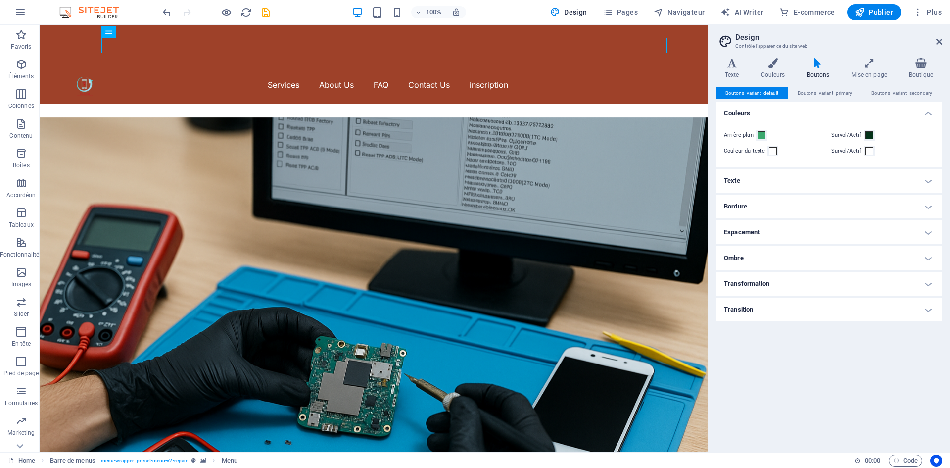
click at [812, 64] on icon at bounding box center [818, 63] width 41 height 10
click at [812, 63] on icon at bounding box center [818, 63] width 41 height 10
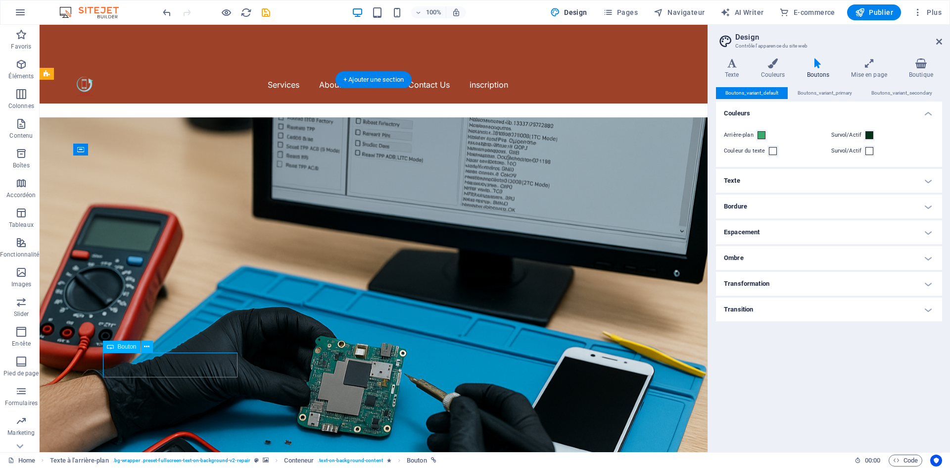
click at [147, 348] on icon at bounding box center [146, 347] width 5 height 10
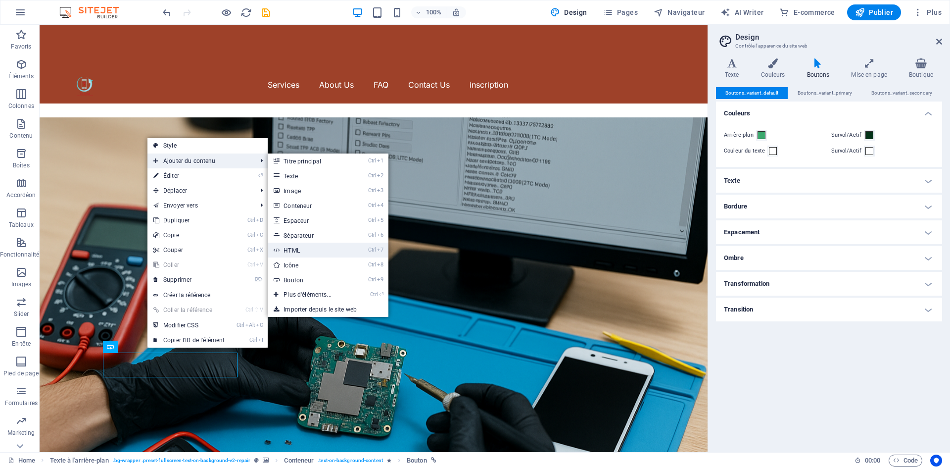
click at [336, 250] on link "Ctrl 7 HTML" at bounding box center [310, 250] width 84 height 15
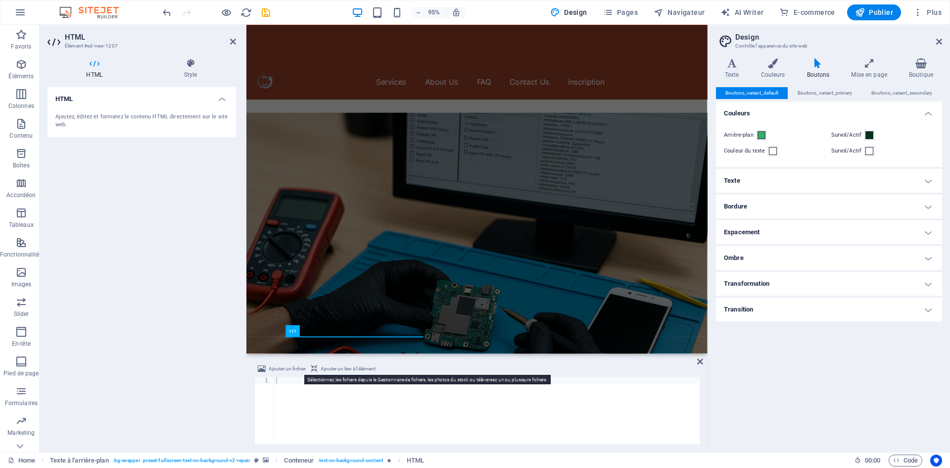
click at [286, 370] on span "Ajouter un fichier" at bounding box center [287, 369] width 37 height 12
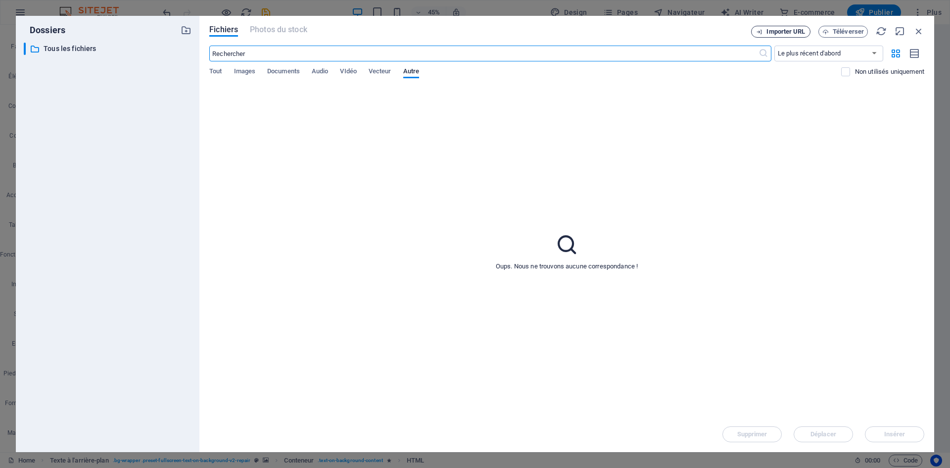
click at [797, 26] on button "Importer URL" at bounding box center [780, 32] width 59 height 12
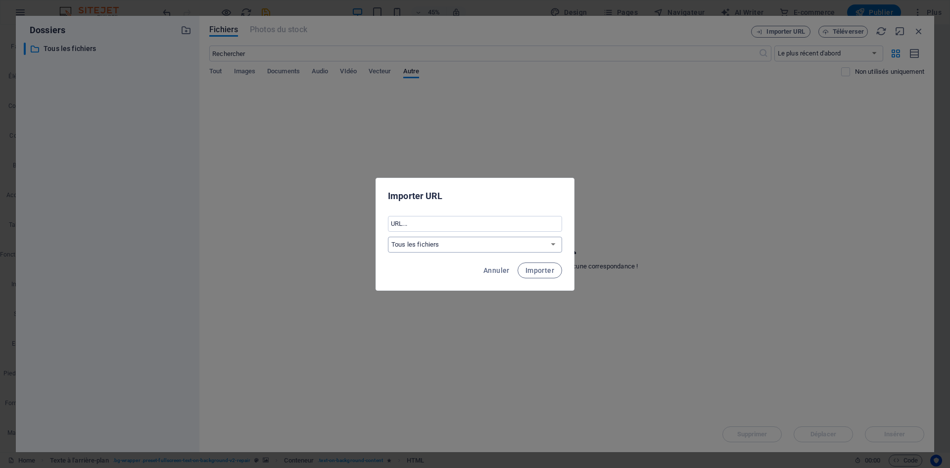
click at [555, 245] on select "Tous les fichiers" at bounding box center [475, 245] width 174 height 16
click at [547, 273] on span "Importer" at bounding box center [540, 270] width 29 height 8
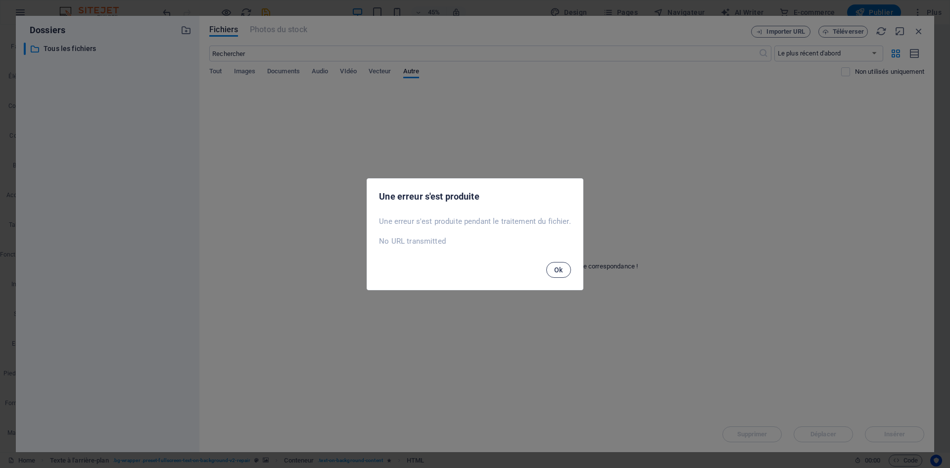
click at [555, 267] on span "Ok" at bounding box center [558, 270] width 9 height 8
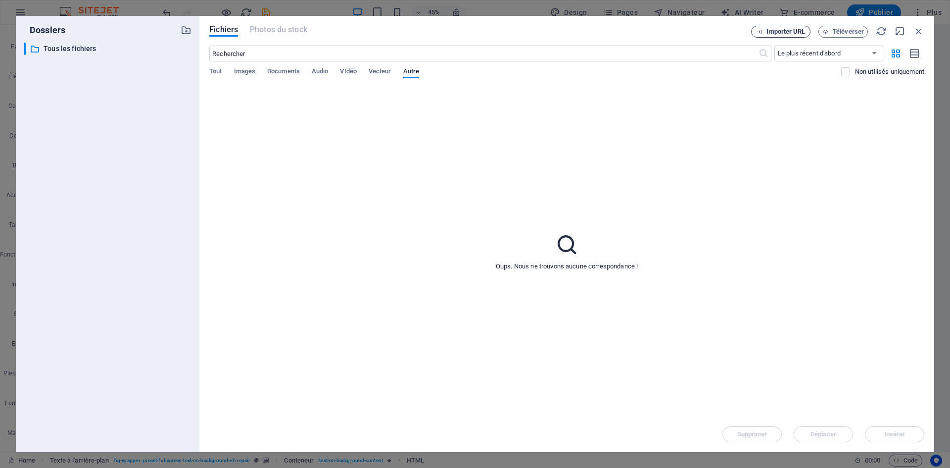
click at [785, 27] on button "Importer URL" at bounding box center [780, 32] width 59 height 12
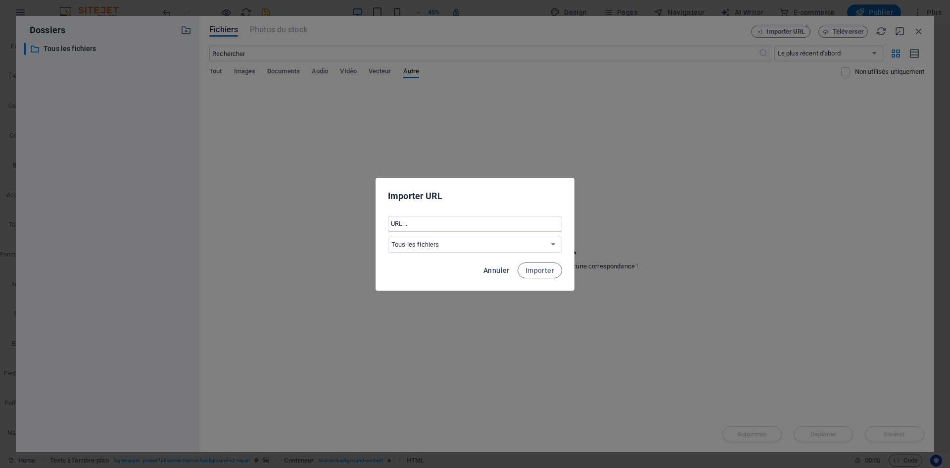
click at [503, 268] on span "Annuler" at bounding box center [497, 270] width 26 height 8
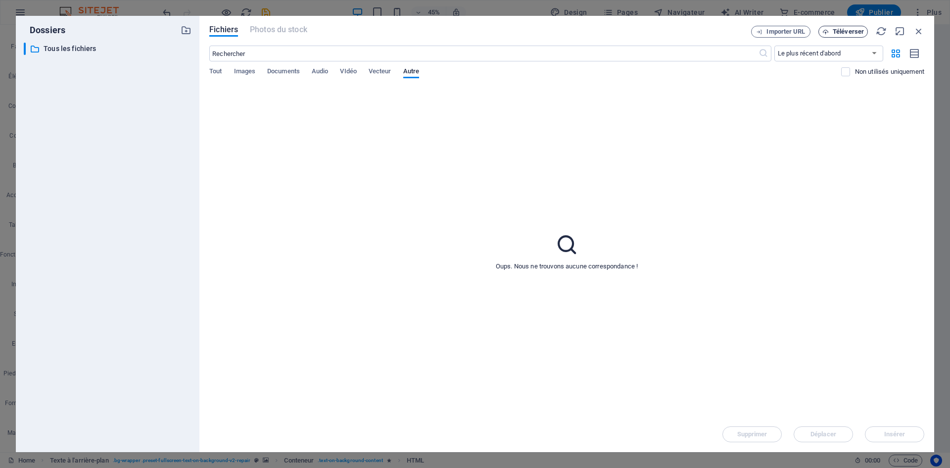
click at [846, 34] on span "Téléverser" at bounding box center [848, 32] width 31 height 6
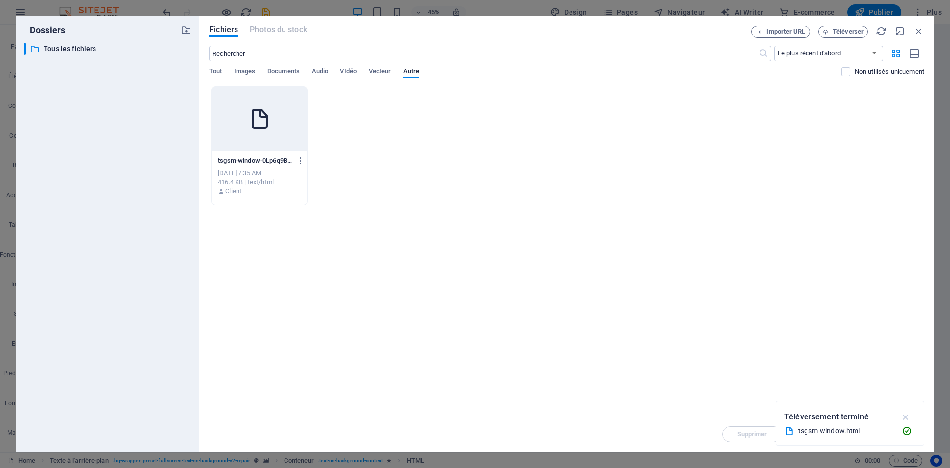
click at [906, 414] on icon "button" at bounding box center [906, 416] width 11 height 11
click at [264, 141] on div at bounding box center [260, 119] width 96 height 64
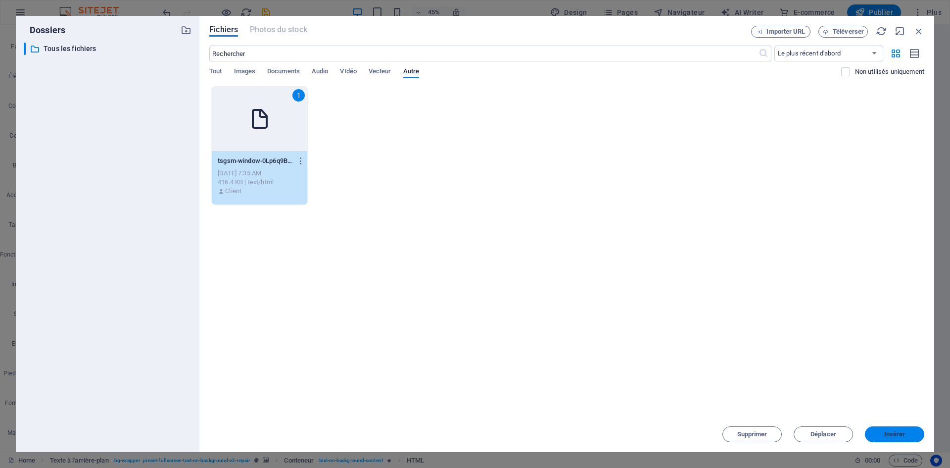
click at [895, 433] on span "Insérer" at bounding box center [894, 434] width 21 height 6
type textarea "[URL][DOMAIN_NAME]"
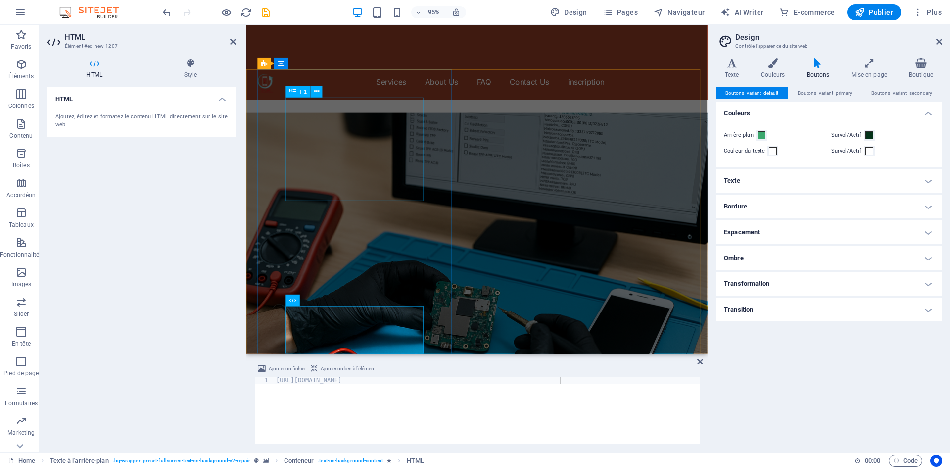
scroll to position [99, 0]
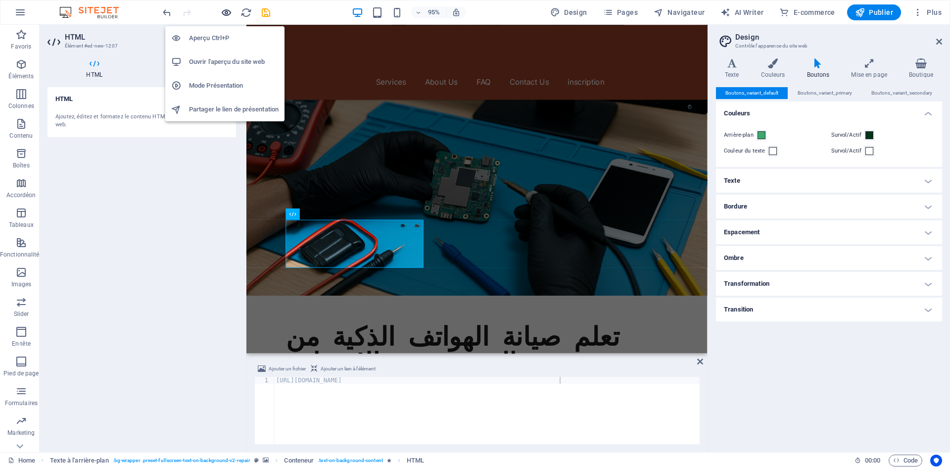
click at [229, 16] on icon "button" at bounding box center [226, 12] width 11 height 11
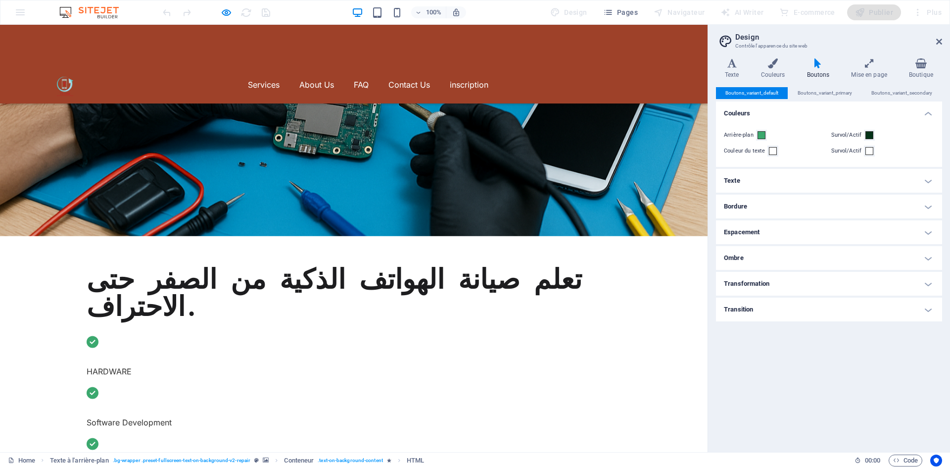
scroll to position [200, 0]
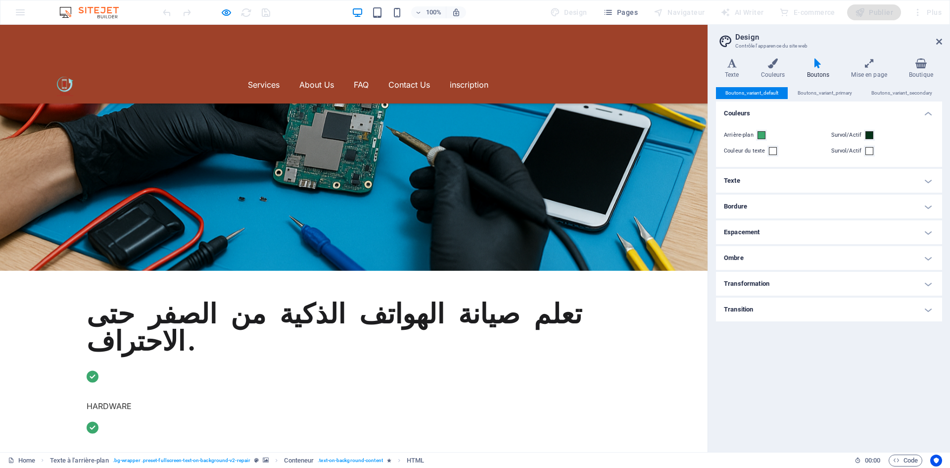
click at [159, 209] on div "تعلم صيانة الهواتف الذكية من الصفر حتى الاحتراف. HARDWARE Software Development …" at bounding box center [354, 232] width 708 height 730
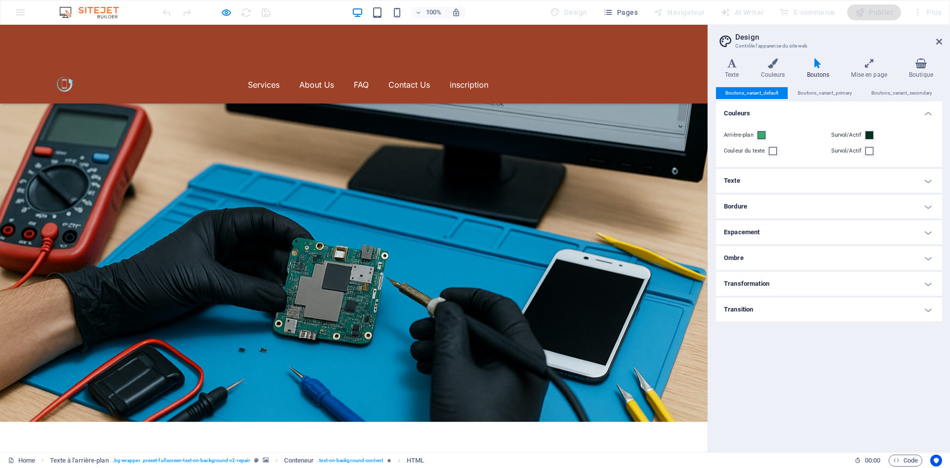
scroll to position [51, 0]
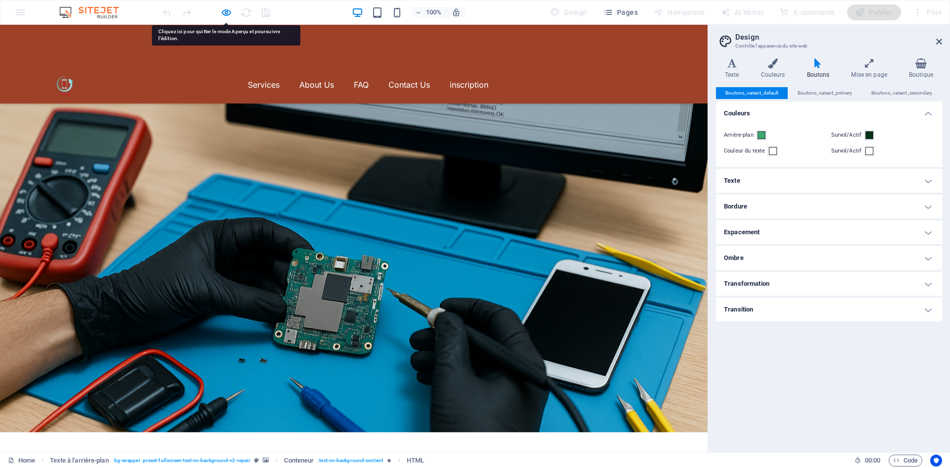
drag, startPoint x: 137, startPoint y: 296, endPoint x: 119, endPoint y: 307, distance: 20.6
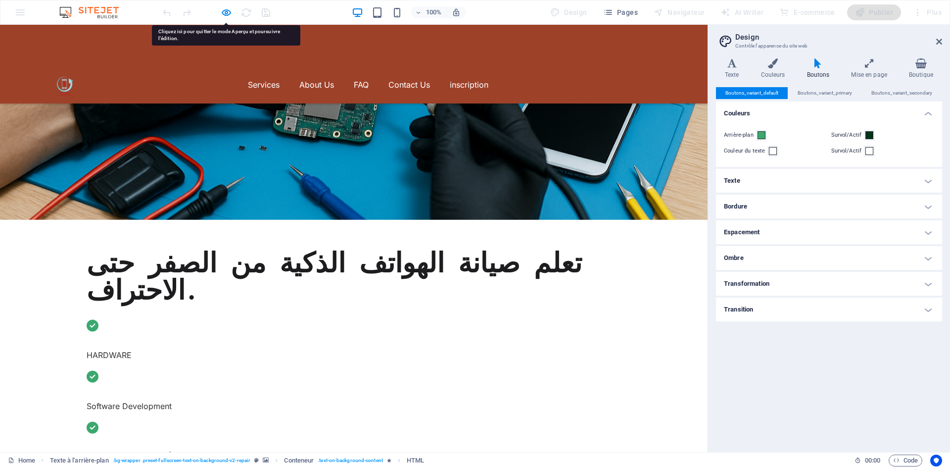
scroll to position [299, 0]
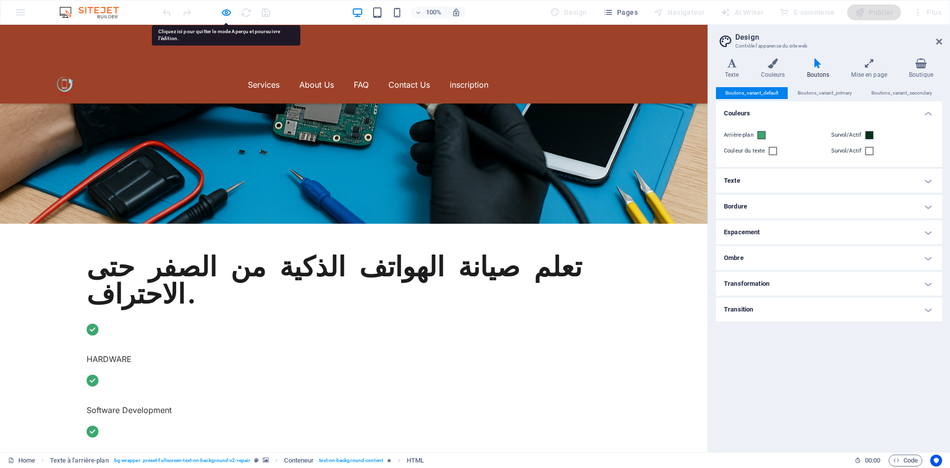
scroll to position [249, 0]
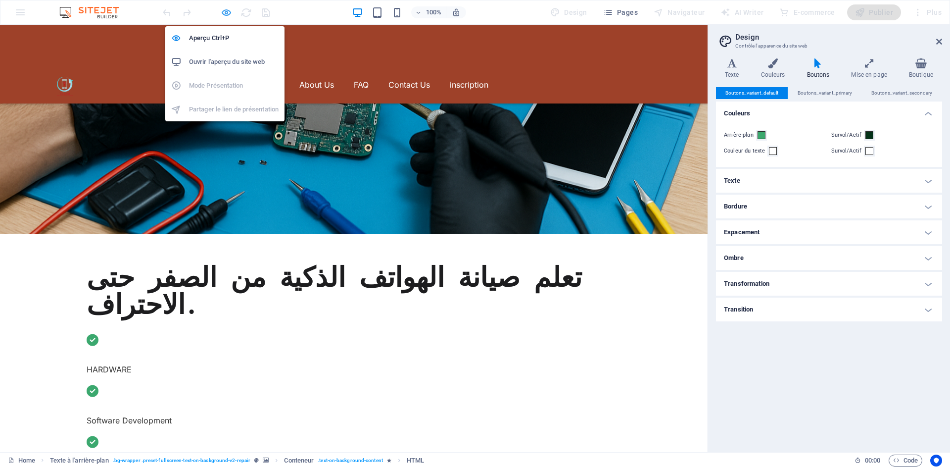
click at [222, 9] on icon "button" at bounding box center [226, 12] width 11 height 11
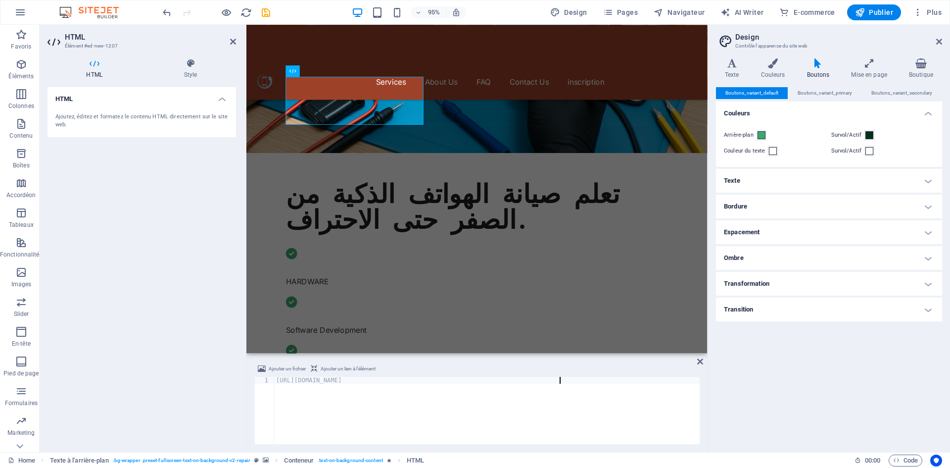
click at [212, 226] on div "HTML Ajoutez, éditez et formatez le contenu HTML directement sur le site web." at bounding box center [142, 265] width 189 height 357
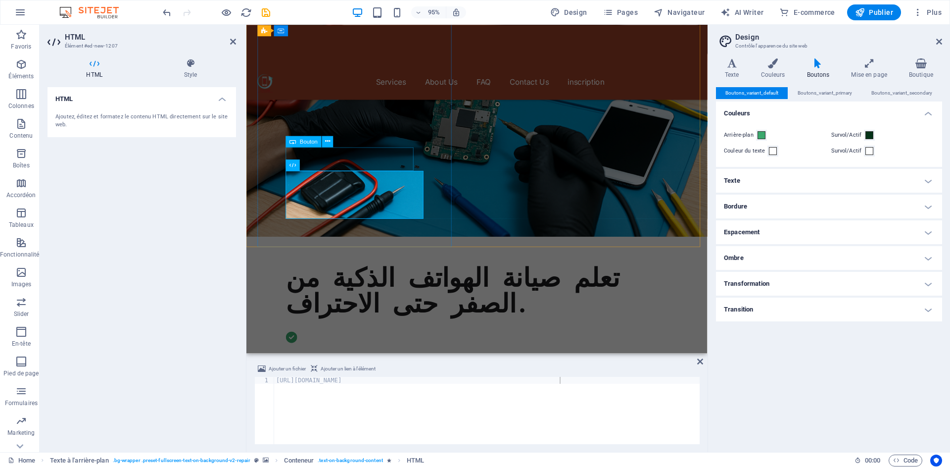
scroll to position [150, 0]
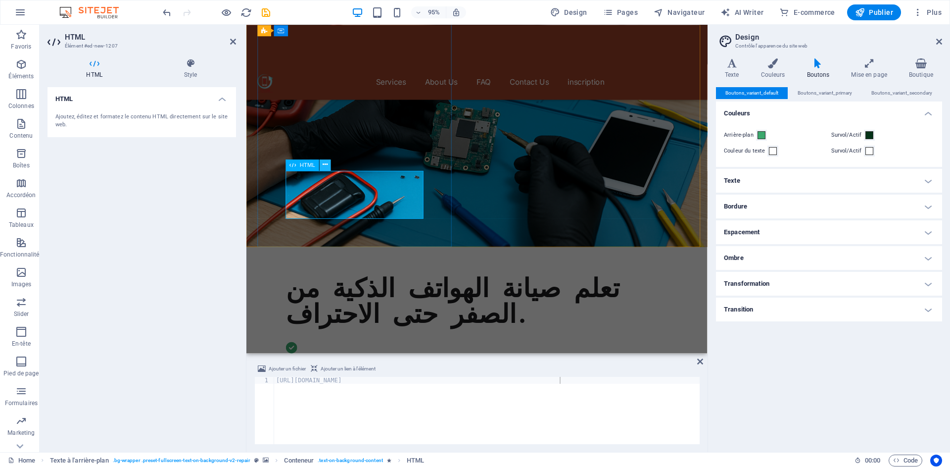
click at [324, 167] on icon at bounding box center [325, 165] width 5 height 10
click at [518, 402] on div "[URL][DOMAIN_NAME]" at bounding box center [487, 416] width 426 height 79
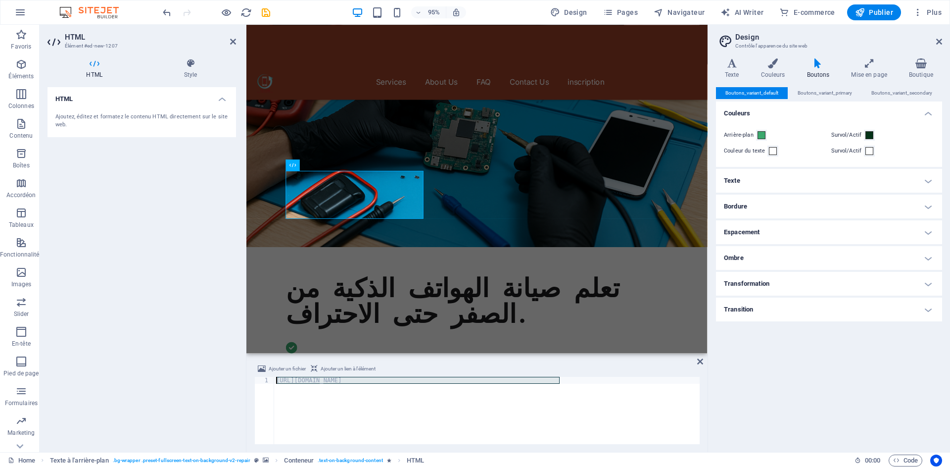
drag, startPoint x: 587, startPoint y: 381, endPoint x: 276, endPoint y: 383, distance: 310.3
click at [276, 383] on div "[URL][DOMAIN_NAME]" at bounding box center [487, 416] width 426 height 79
click at [276, 383] on div "[URL][DOMAIN_NAME]" at bounding box center [487, 410] width 426 height 67
click at [354, 381] on div "[URL][DOMAIN_NAME]" at bounding box center [487, 416] width 426 height 79
click at [353, 379] on div "[URL][DOMAIN_NAME]" at bounding box center [487, 417] width 426 height 81
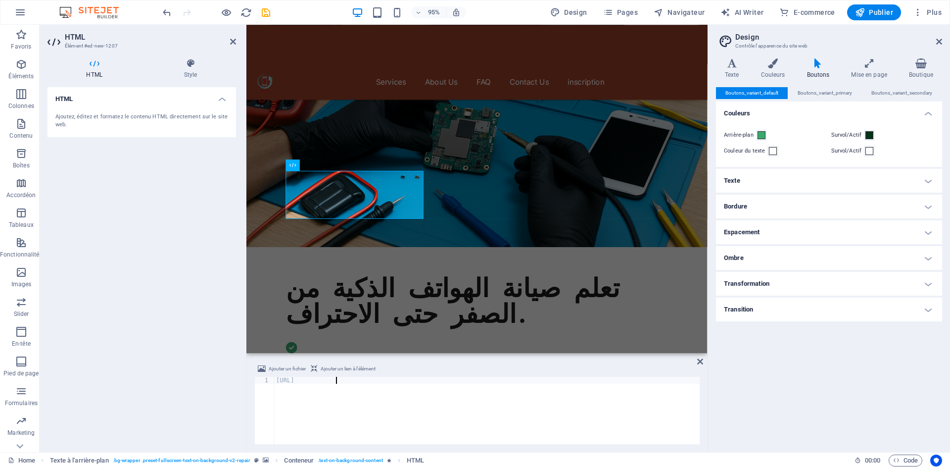
click at [353, 379] on div "[URL]" at bounding box center [487, 417] width 426 height 81
type textarea "[URL]"
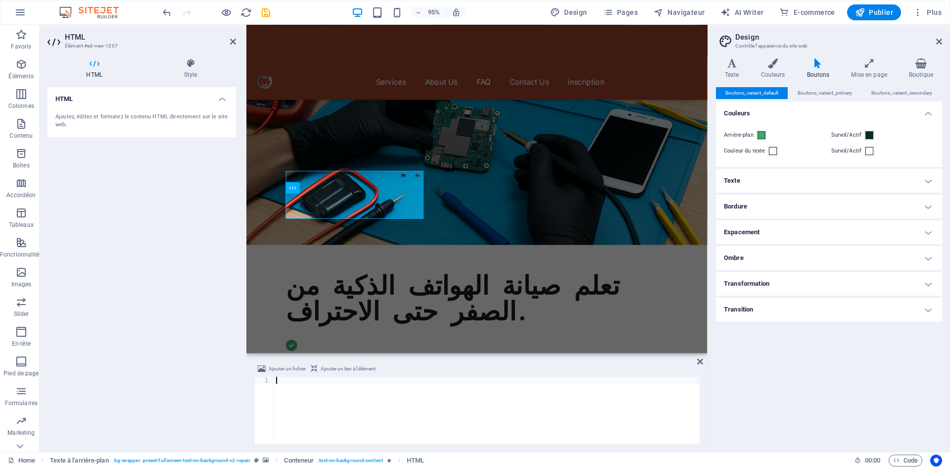
click at [353, 379] on div at bounding box center [487, 417] width 426 height 81
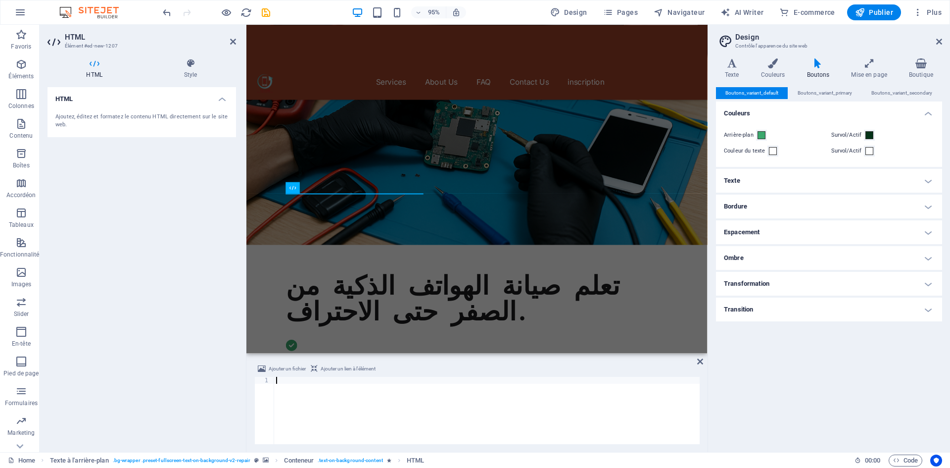
click at [353, 379] on div at bounding box center [487, 417] width 426 height 81
click at [338, 399] on div at bounding box center [487, 417] width 426 height 81
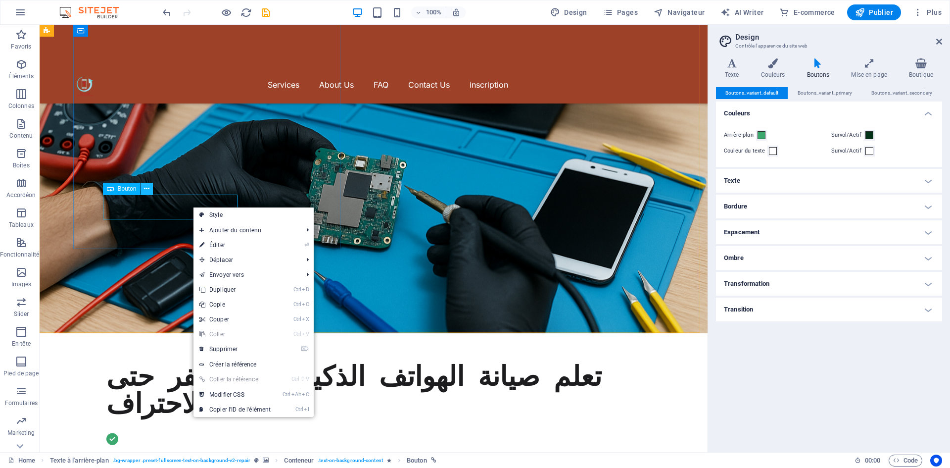
click at [151, 190] on button at bounding box center [147, 189] width 12 height 12
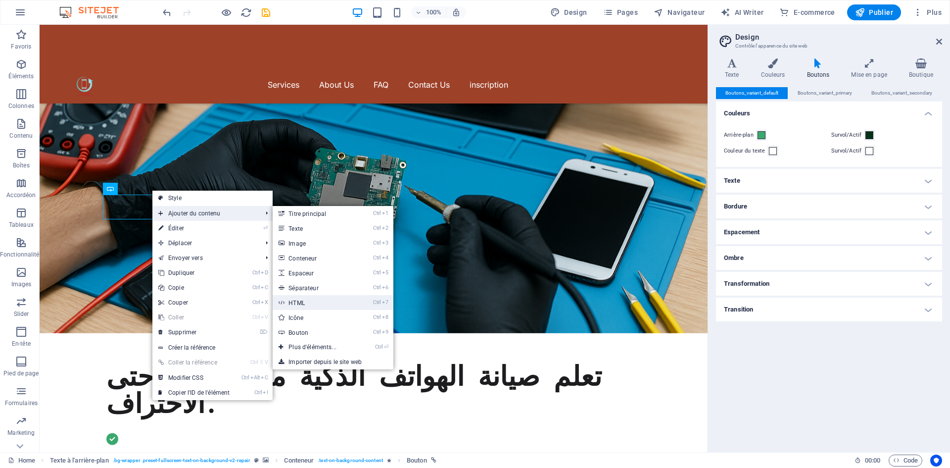
click at [308, 303] on link "Ctrl 7 HTML" at bounding box center [315, 302] width 84 height 15
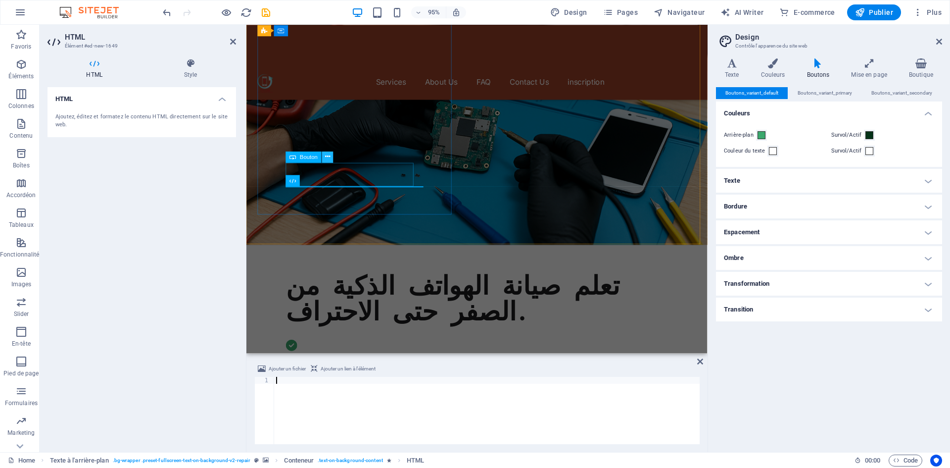
click at [325, 160] on icon at bounding box center [327, 157] width 5 height 10
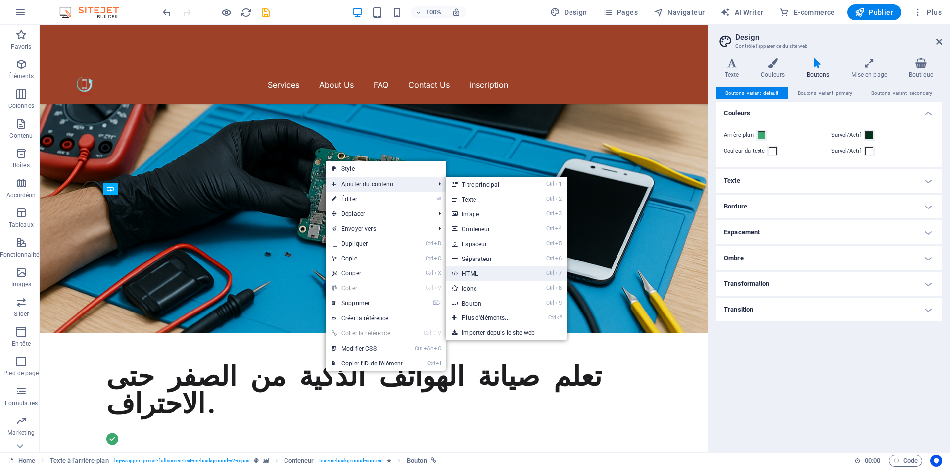
click at [484, 278] on link "Ctrl 7 HTML" at bounding box center [488, 273] width 84 height 15
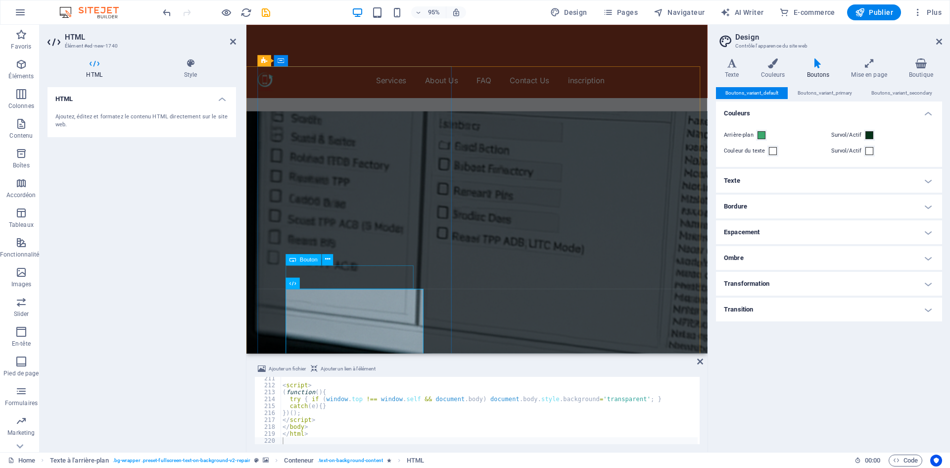
scroll to position [101, 0]
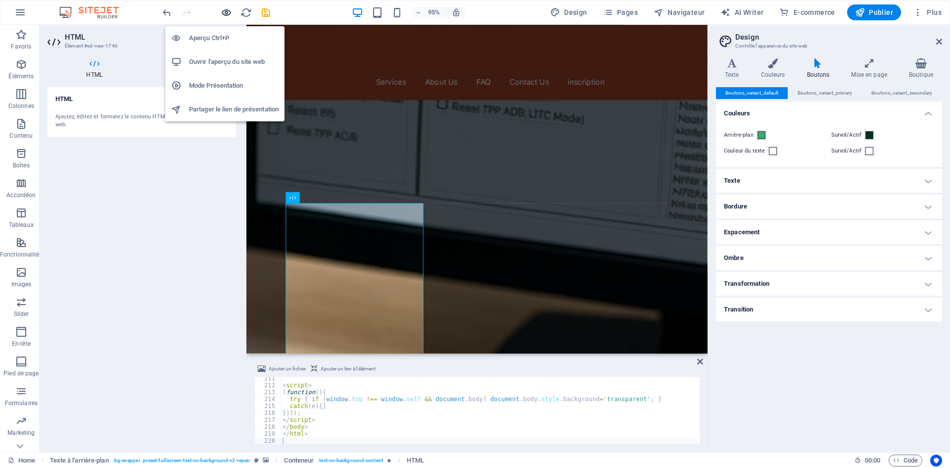
click at [229, 15] on icon "button" at bounding box center [226, 12] width 11 height 11
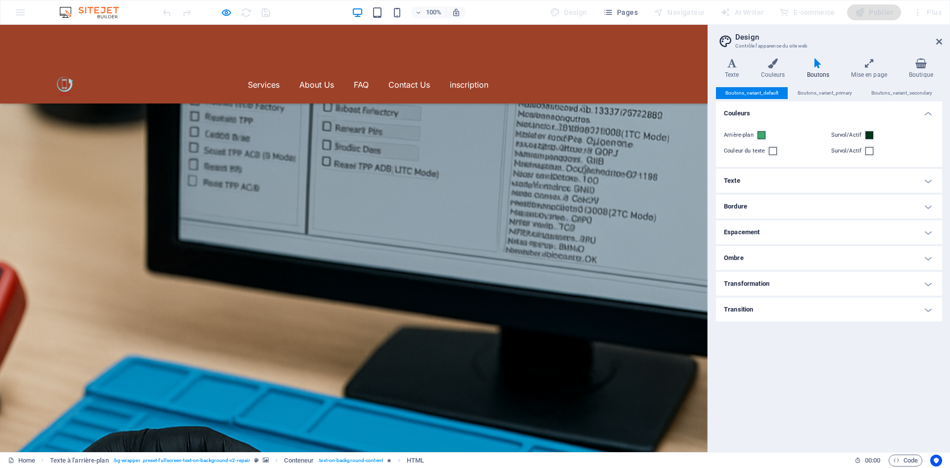
scroll to position [0, 0]
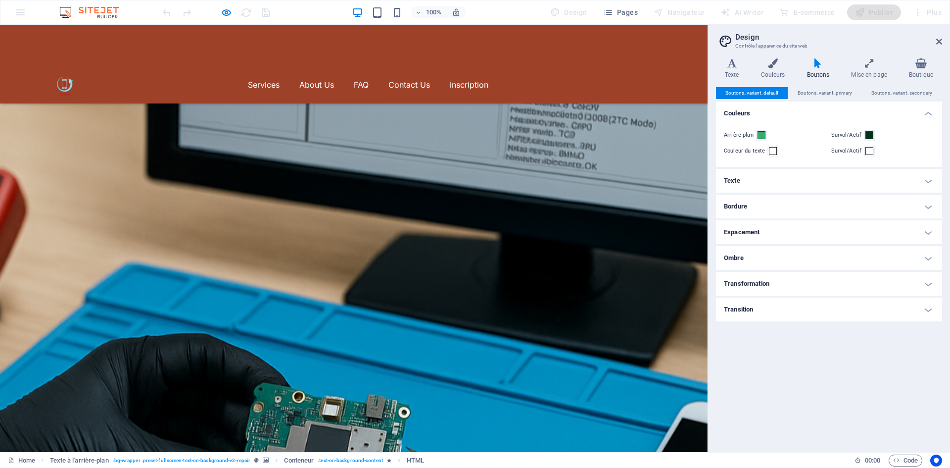
scroll to position [247, 0]
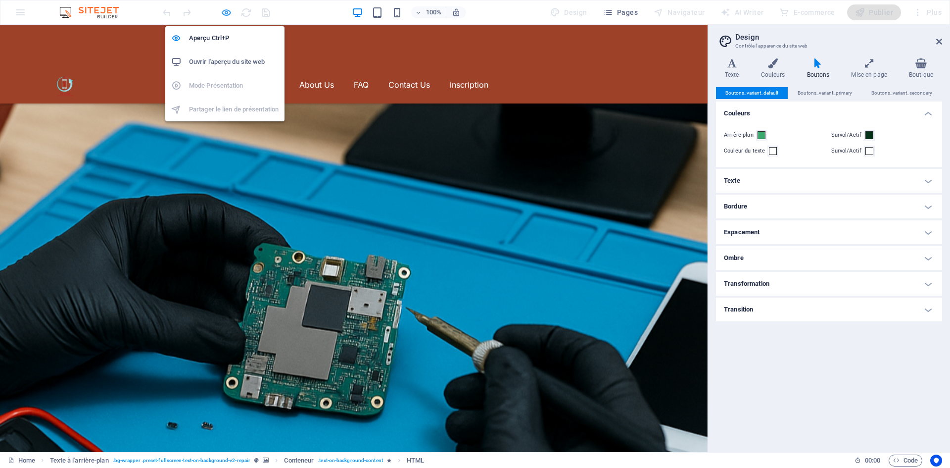
click at [221, 12] on icon "button" at bounding box center [226, 12] width 11 height 11
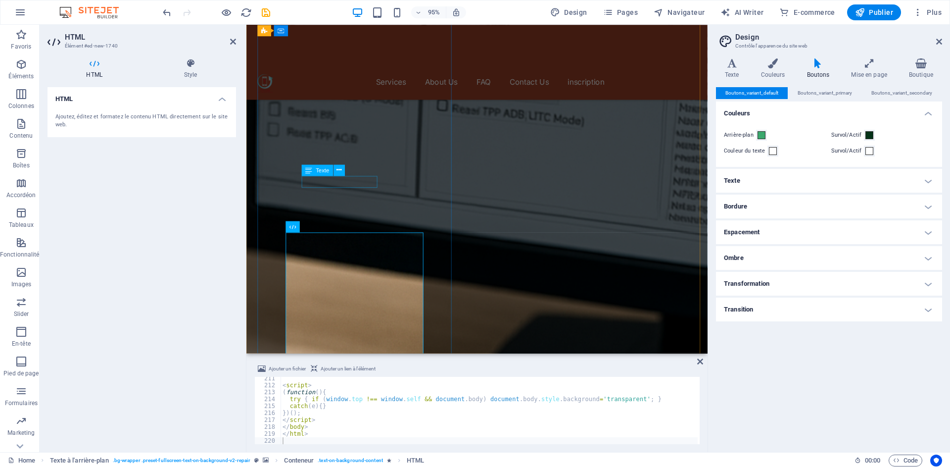
scroll to position [99, 0]
click at [304, 181] on div "Bouton" at bounding box center [304, 175] width 36 height 11
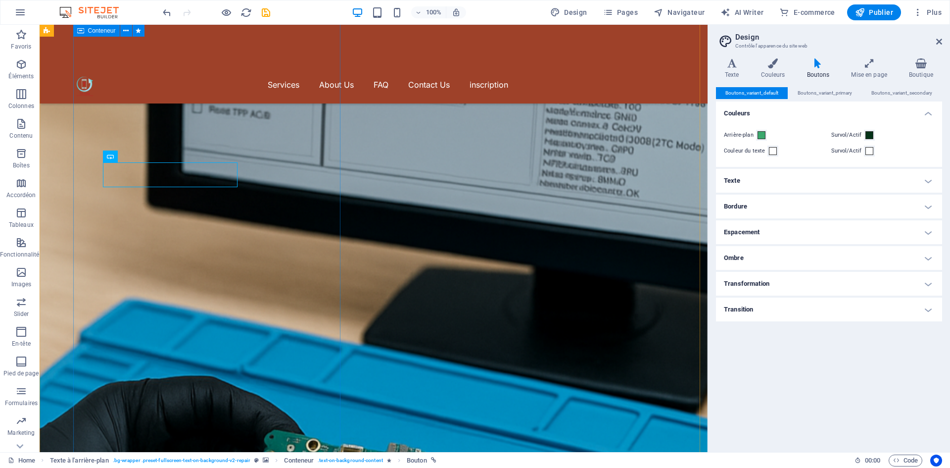
click at [145, 184] on icon at bounding box center [144, 181] width 5 height 10
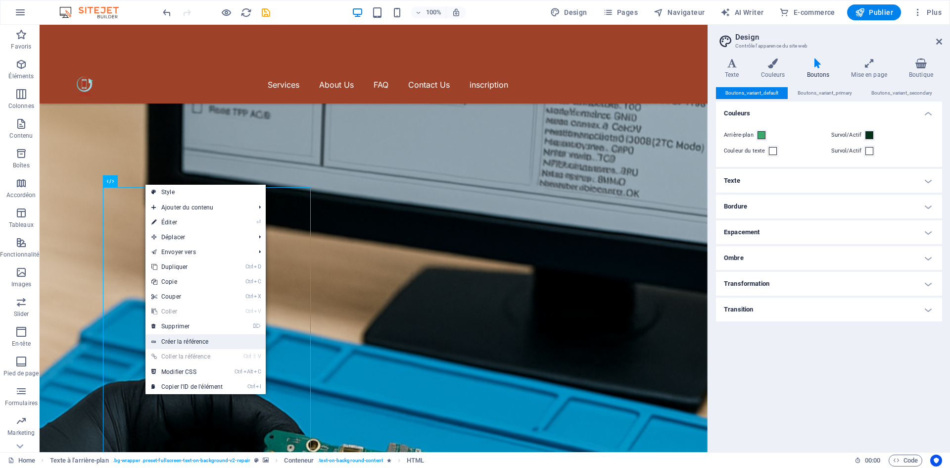
click at [221, 345] on link "Créer la référence" at bounding box center [206, 341] width 120 height 15
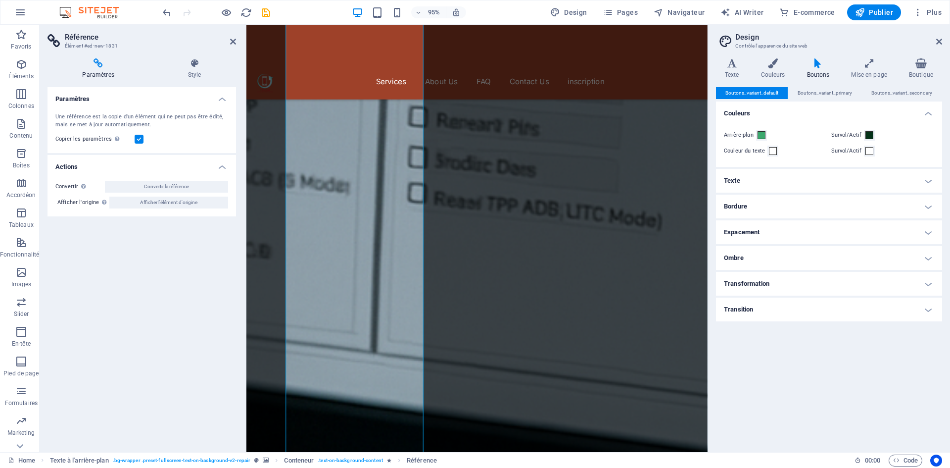
scroll to position [1185, 0]
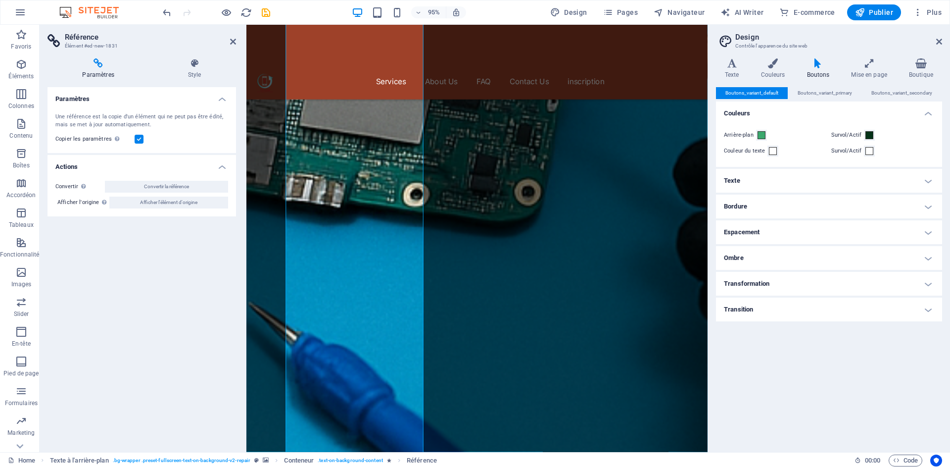
click at [139, 141] on label at bounding box center [139, 139] width 9 height 9
click at [0, 0] on input "Copier les paramètres Utiliser les mêmes paramètres (flex, animation, position,…" at bounding box center [0, 0] width 0 height 0
click at [139, 141] on label at bounding box center [139, 139] width 9 height 9
click at [0, 0] on input "Copier les paramètres Utiliser les mêmes paramètres (flex, animation, position,…" at bounding box center [0, 0] width 0 height 0
click at [161, 184] on span "Convertir la référence" at bounding box center [166, 187] width 45 height 12
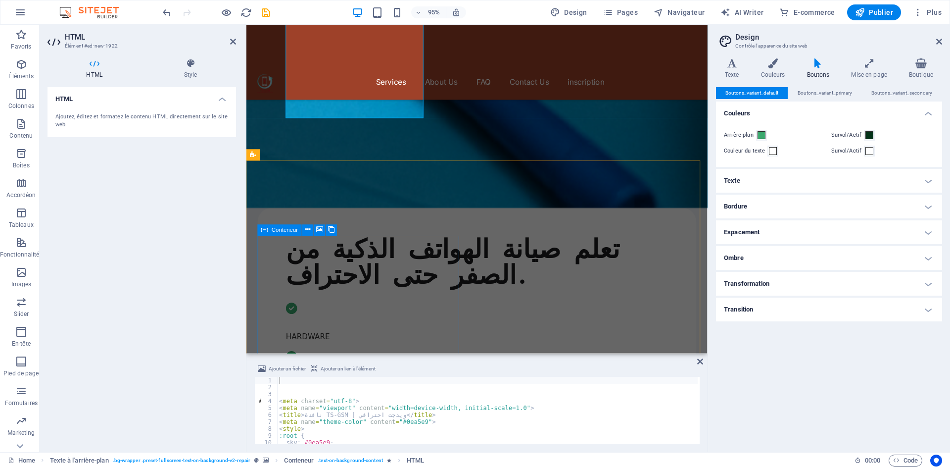
scroll to position [1630, 0]
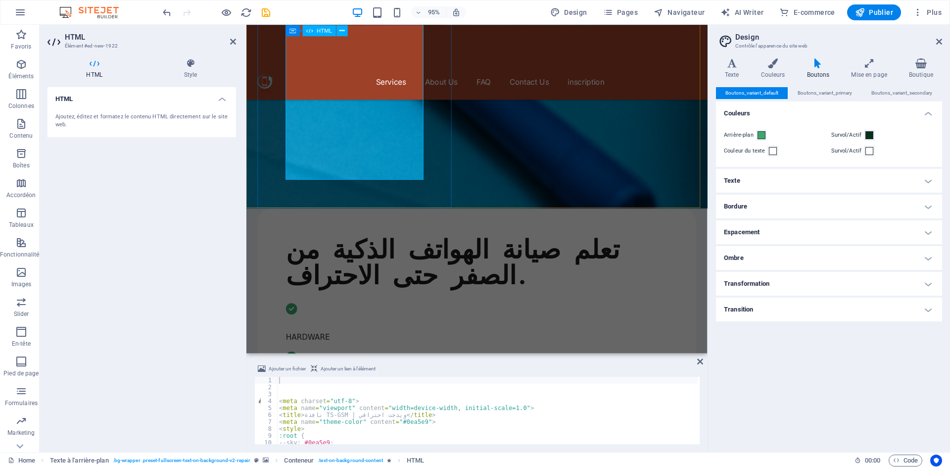
click at [875, 6] on button "Publier" at bounding box center [874, 12] width 54 height 16
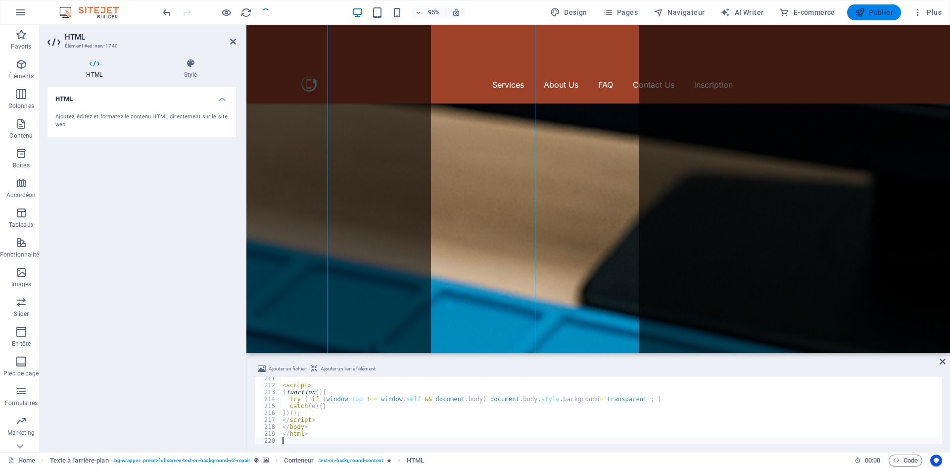
scroll to position [1457, 0]
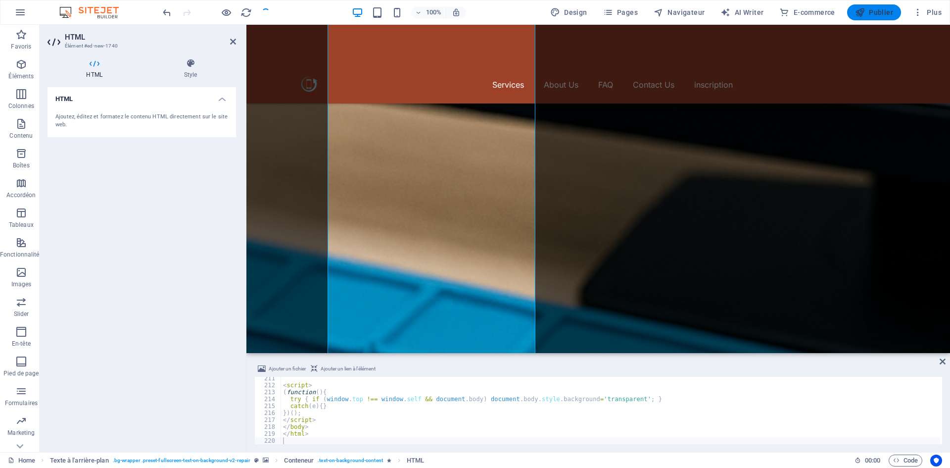
click at [860, 10] on icon "button" at bounding box center [860, 12] width 10 height 10
